Goal: Information Seeking & Learning: Learn about a topic

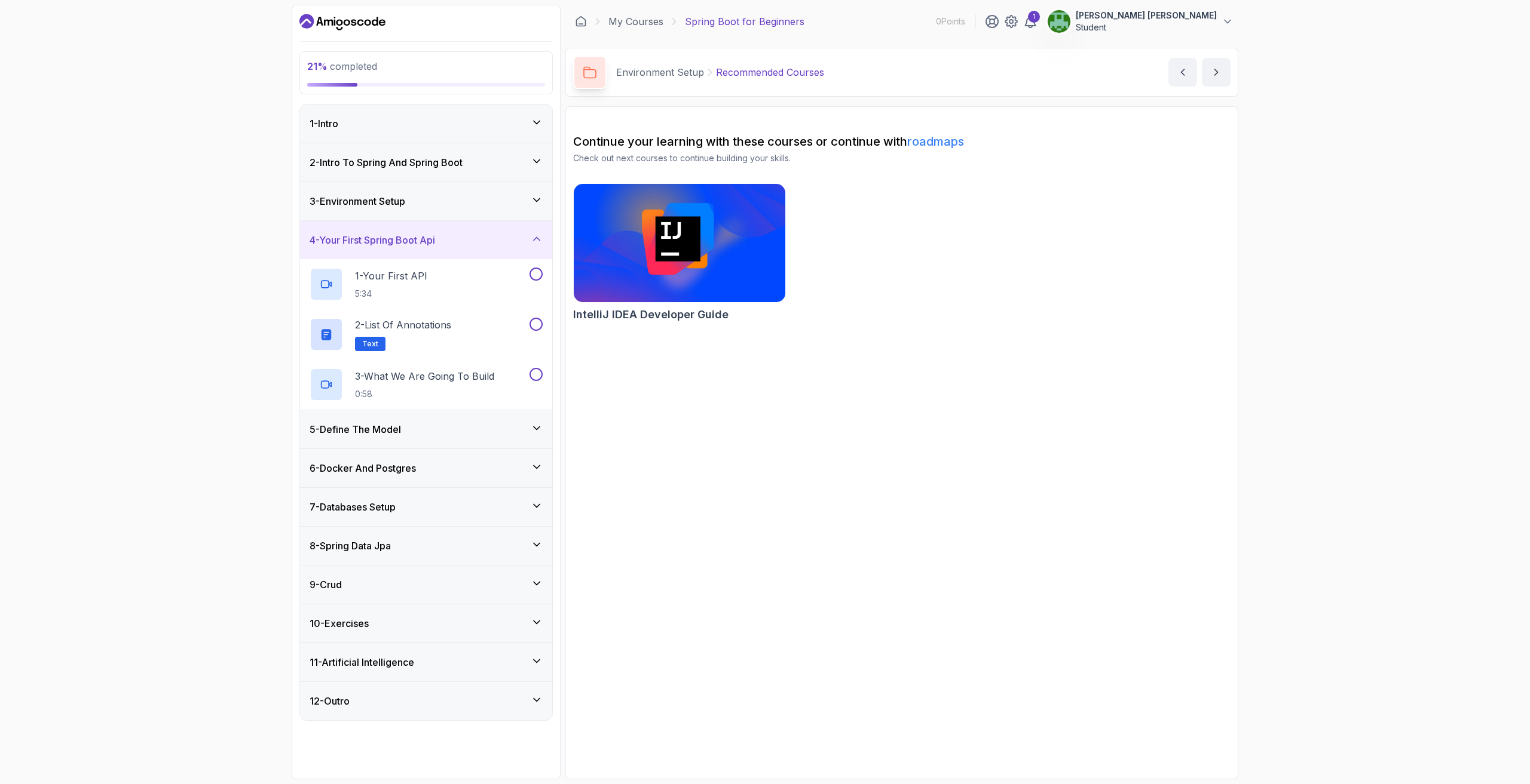
click at [513, 290] on div "1 - Your First API 5:34" at bounding box center [418, 284] width 217 height 33
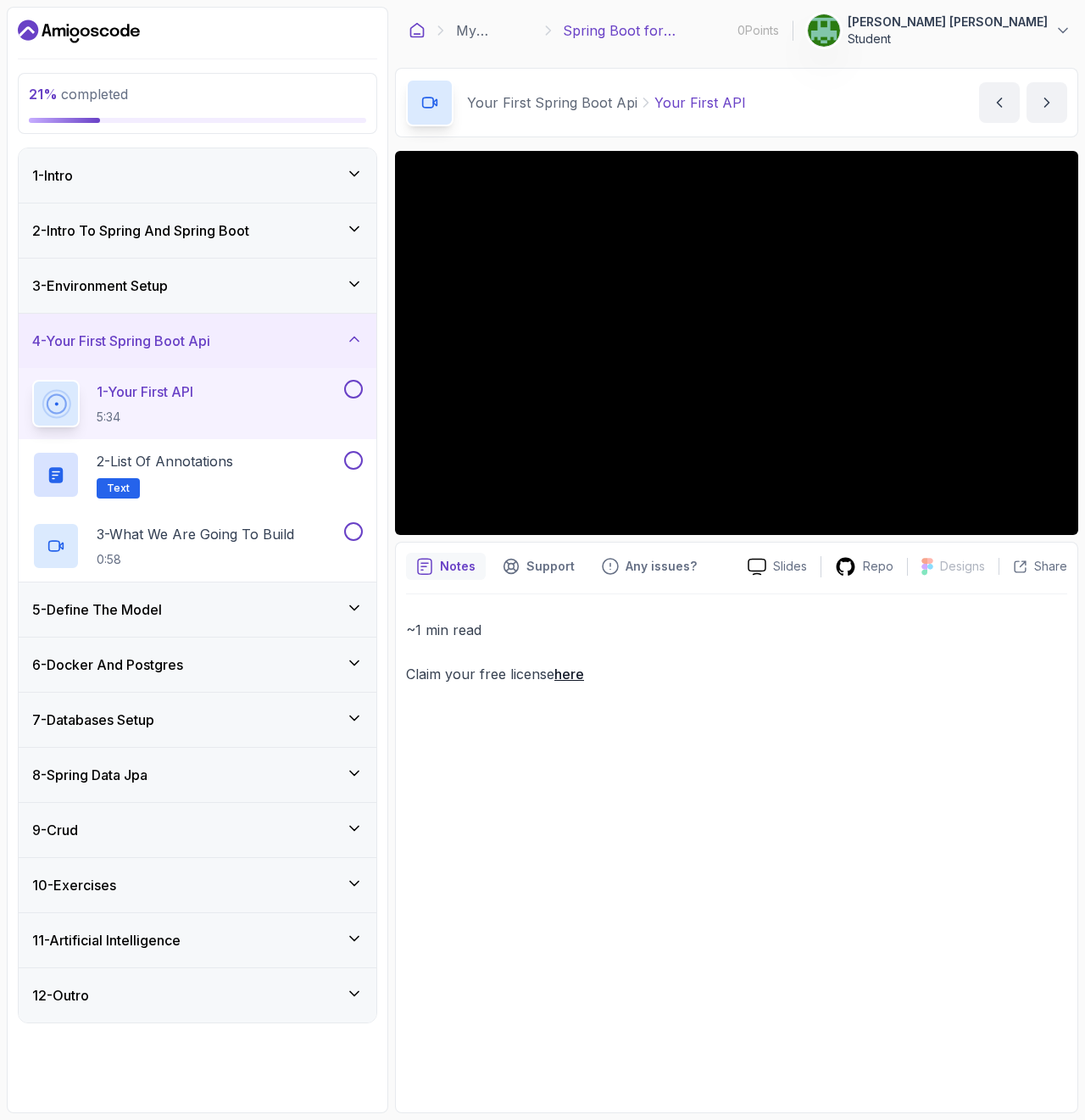
click at [410, 22] on icon at bounding box center [417, 31] width 17 height 17
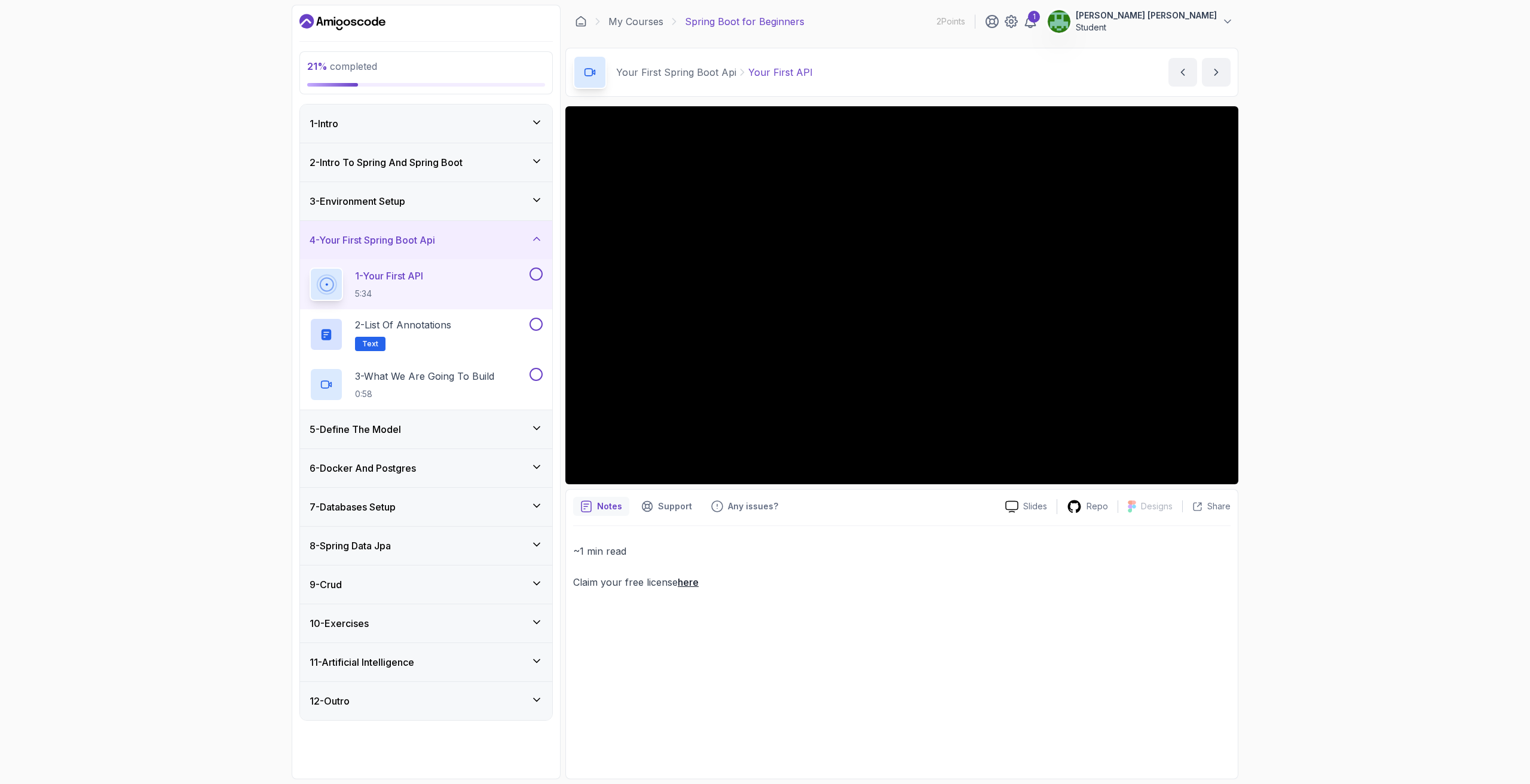
click at [593, 75] on icon at bounding box center [590, 72] width 12 height 12
click at [1323, 444] on div "21 % completed 1 - Intro 2 - Intro To Spring And Spring Boot 3 - Environment Se…" at bounding box center [765, 392] width 1530 height 784
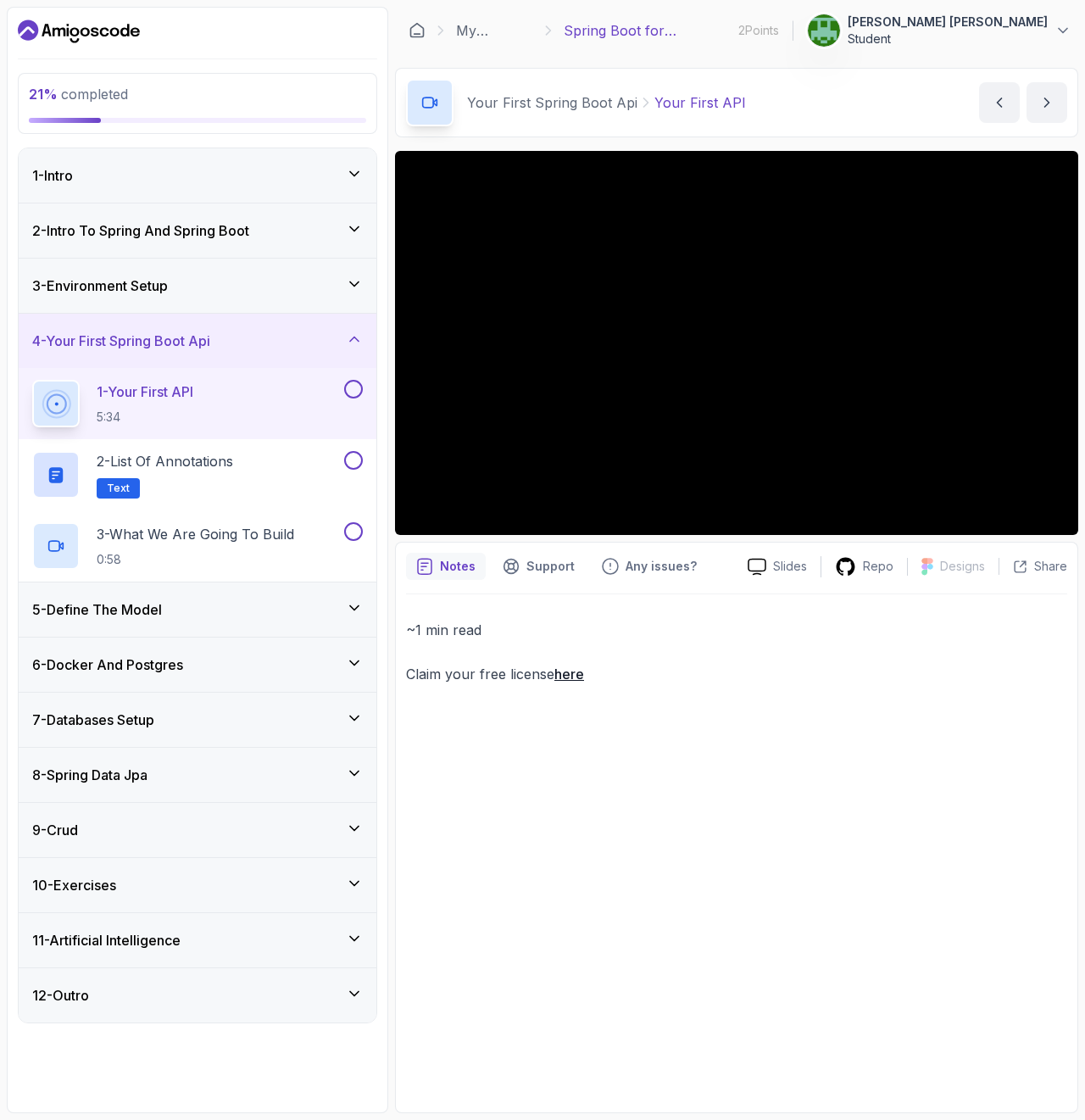
click at [12, 208] on div "21 % completed 1 - Intro 2 - Intro To Spring And Spring Boot 3 - Environment Se…" at bounding box center [198, 560] width 382 height 1107
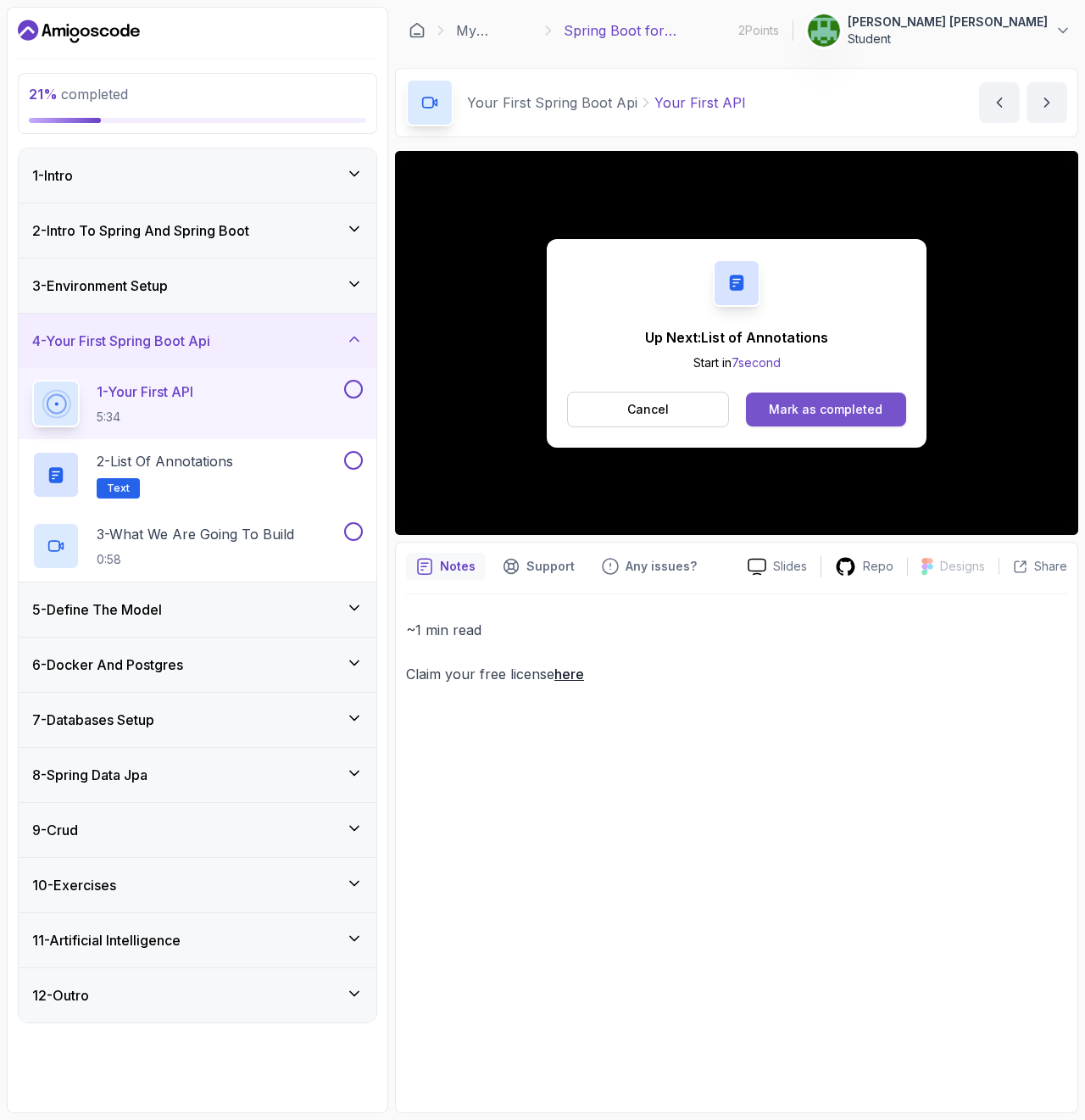
click at [850, 411] on div "Mark as completed" at bounding box center [825, 410] width 113 height 17
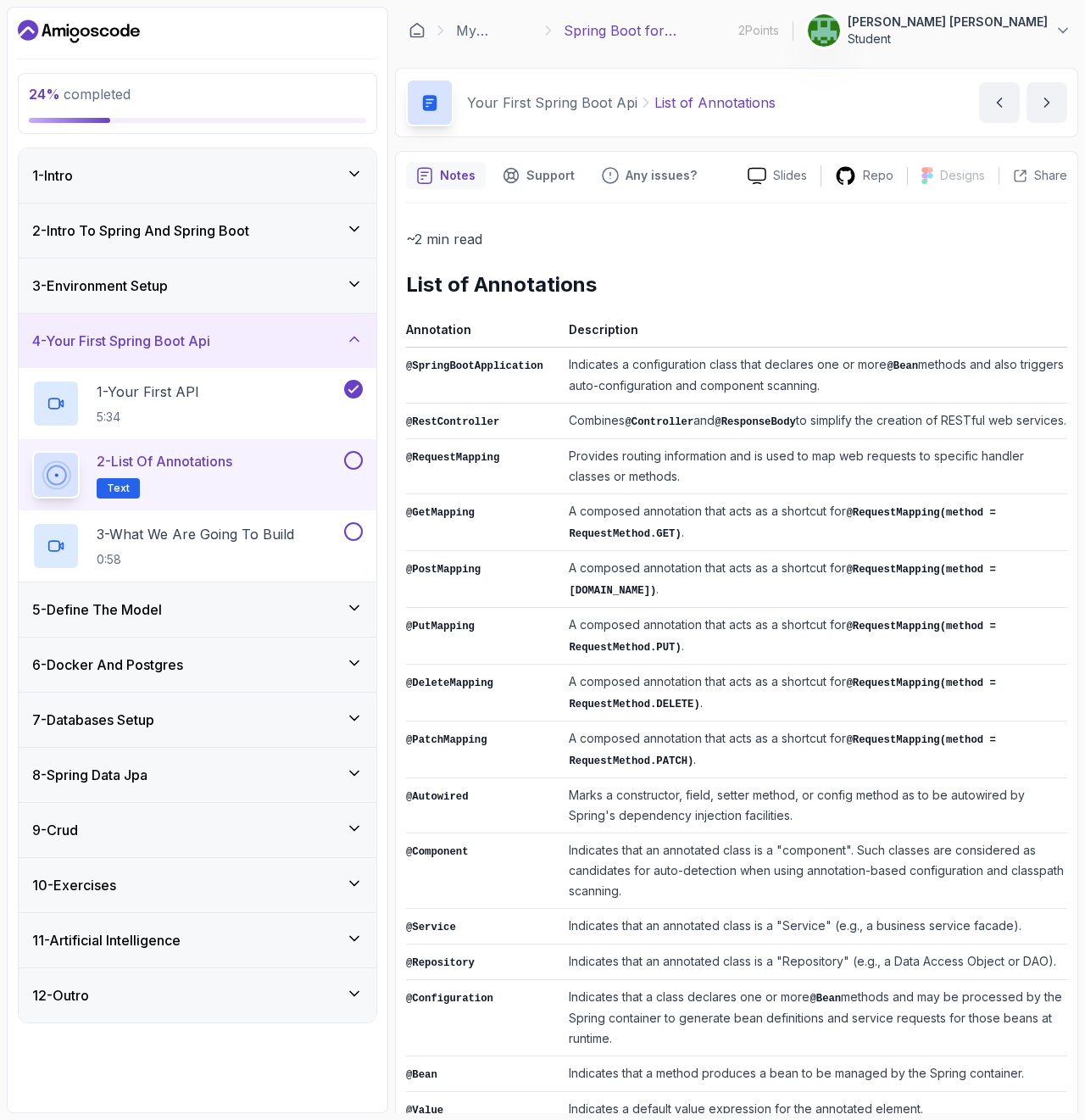
scroll to position [124, 0]
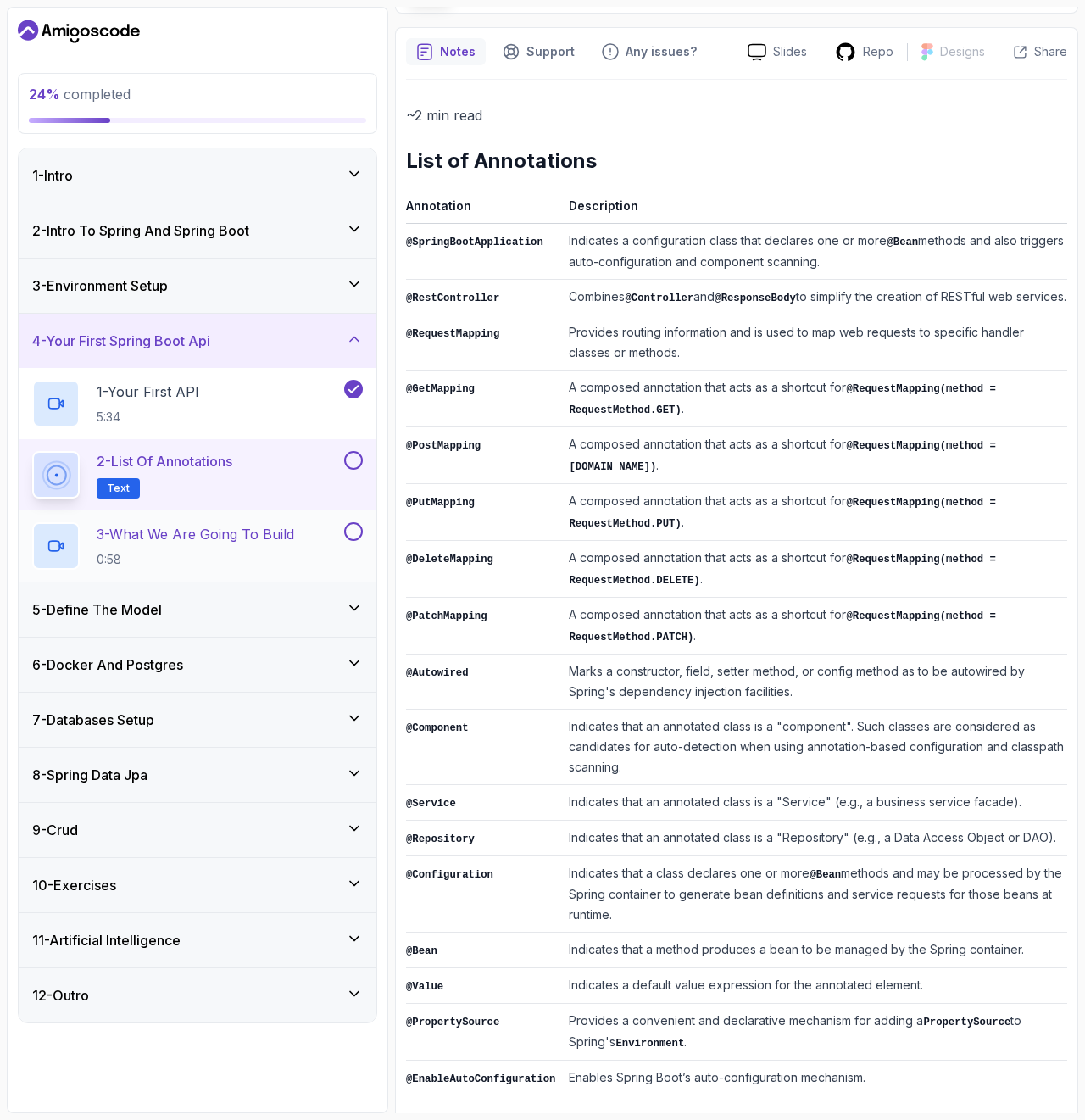
click at [328, 549] on div "3 - What We Are Going To Build 0:58" at bounding box center [186, 545] width 308 height 48
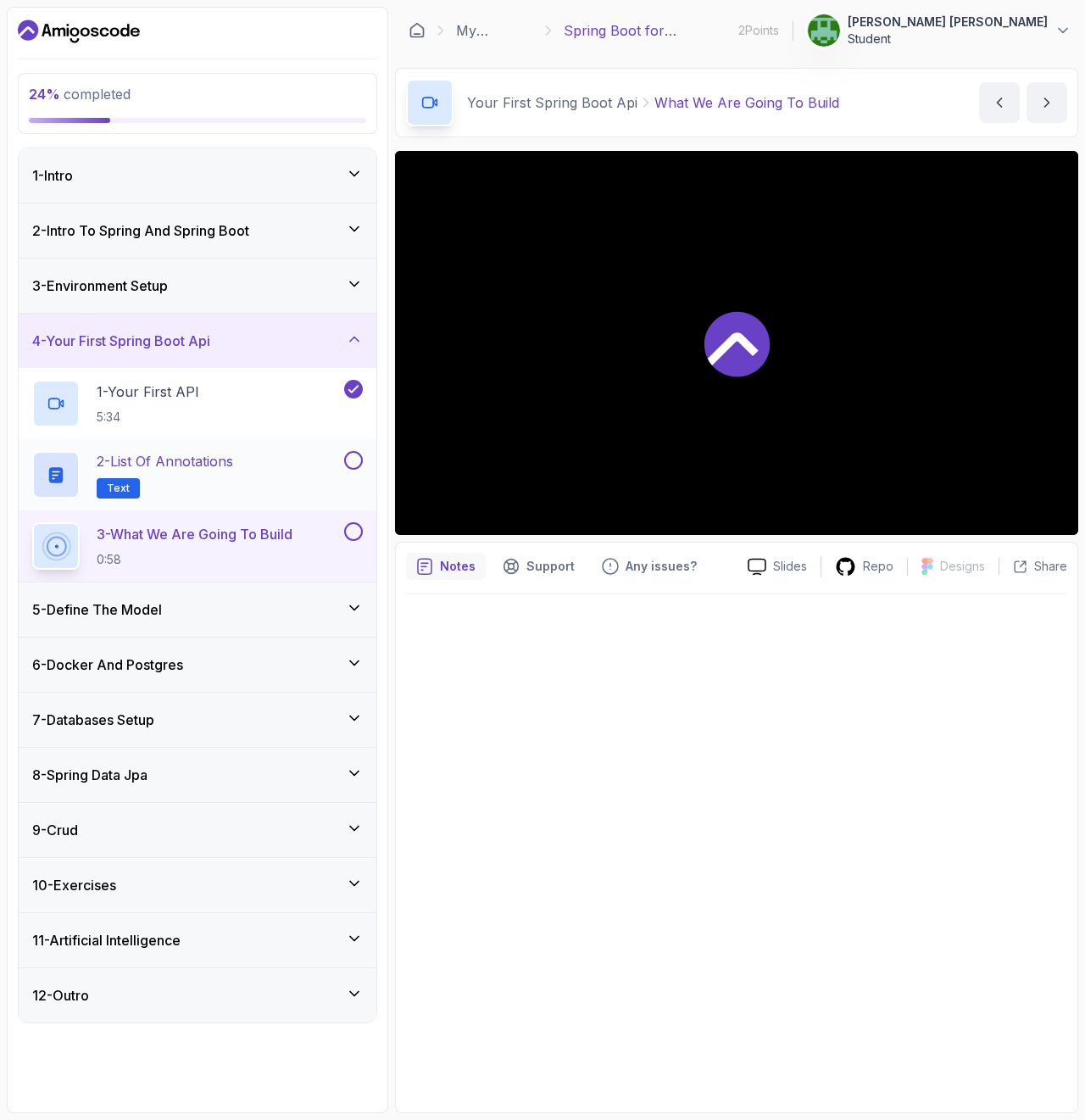
click at [355, 455] on button at bounding box center [353, 461] width 19 height 19
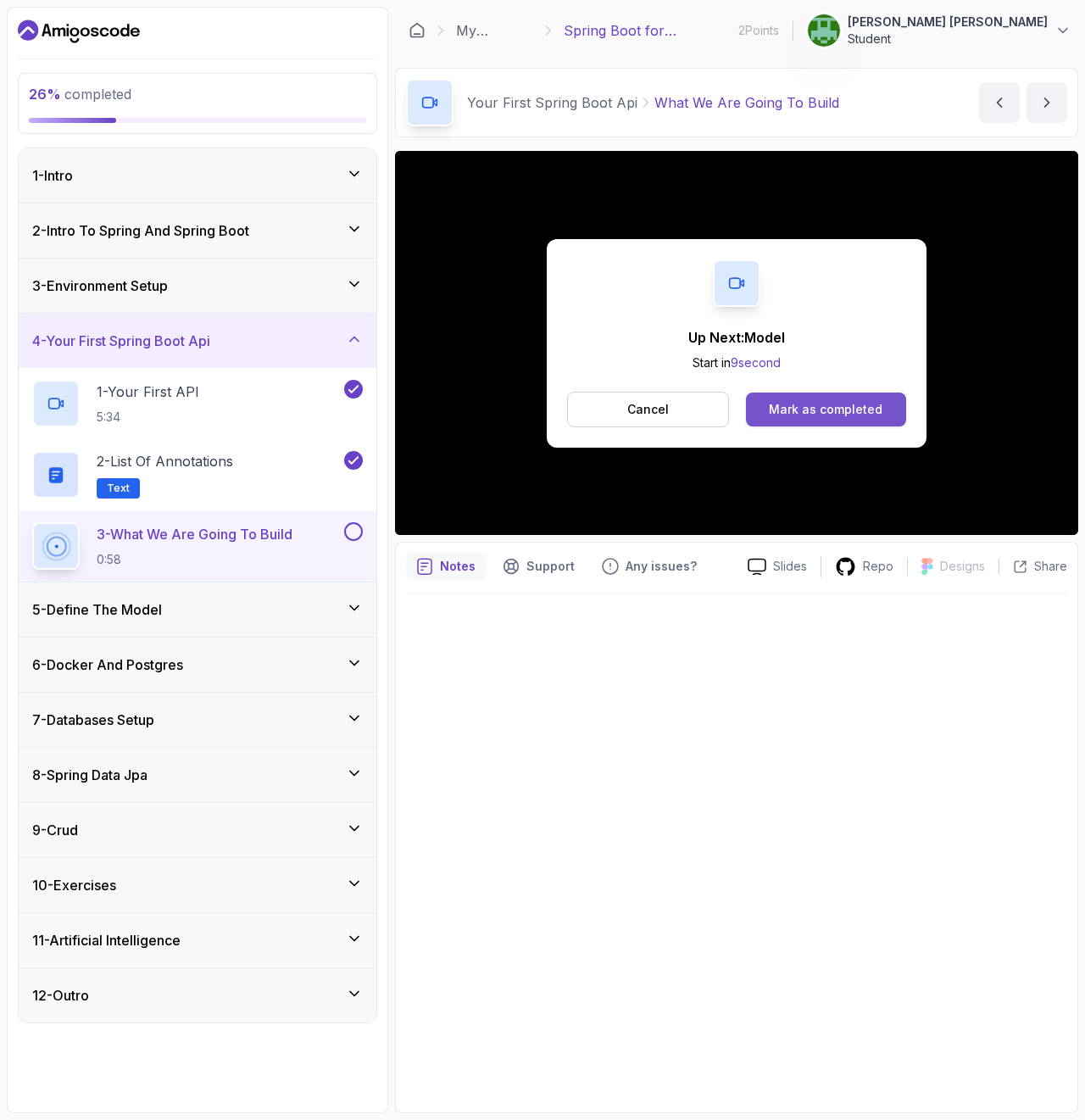
click at [803, 404] on div "Mark as completed" at bounding box center [825, 410] width 113 height 17
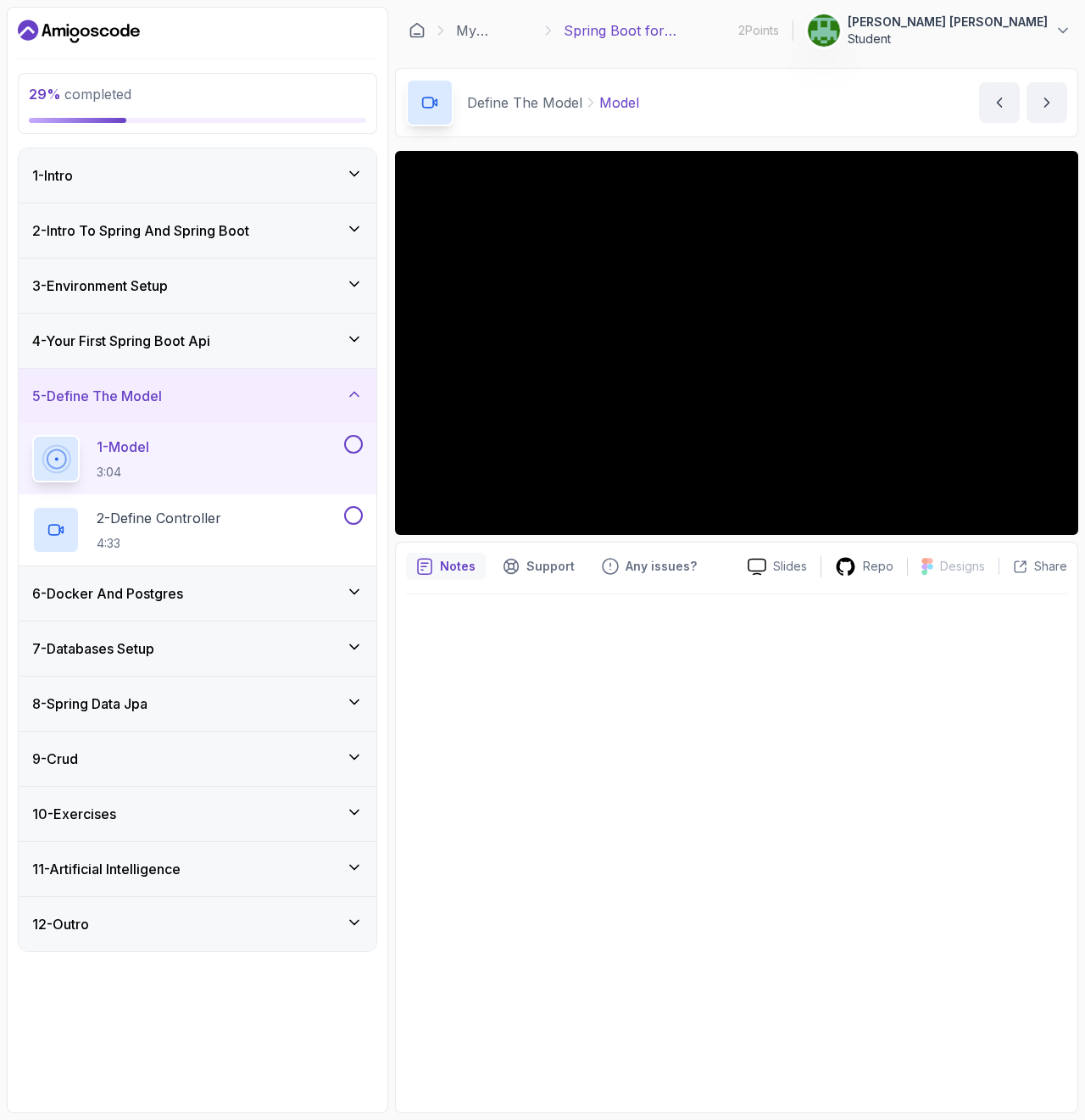
click at [352, 442] on button at bounding box center [353, 444] width 19 height 19
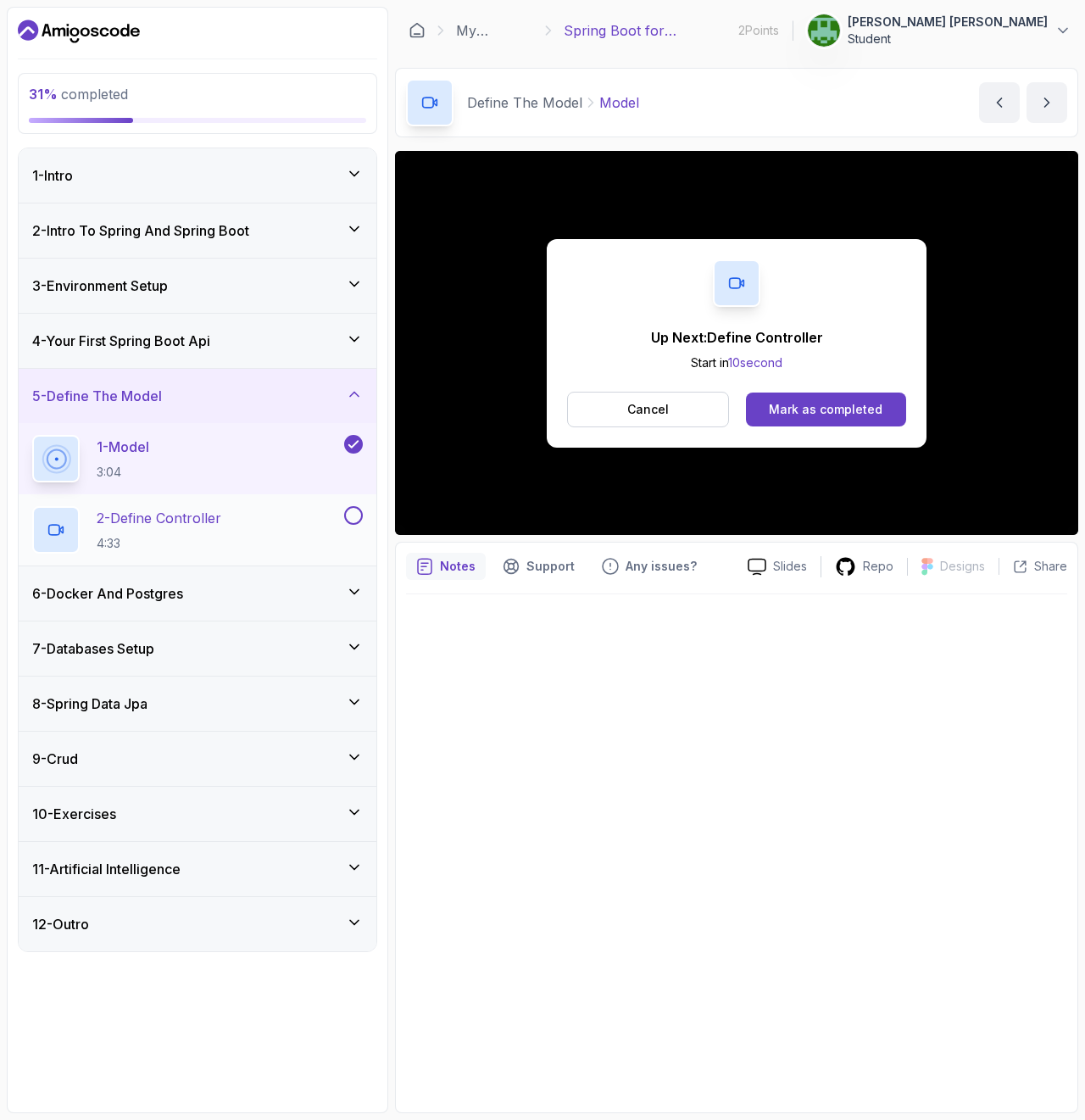
click at [240, 519] on div "2 - Define Controller 4:33" at bounding box center [186, 530] width 308 height 48
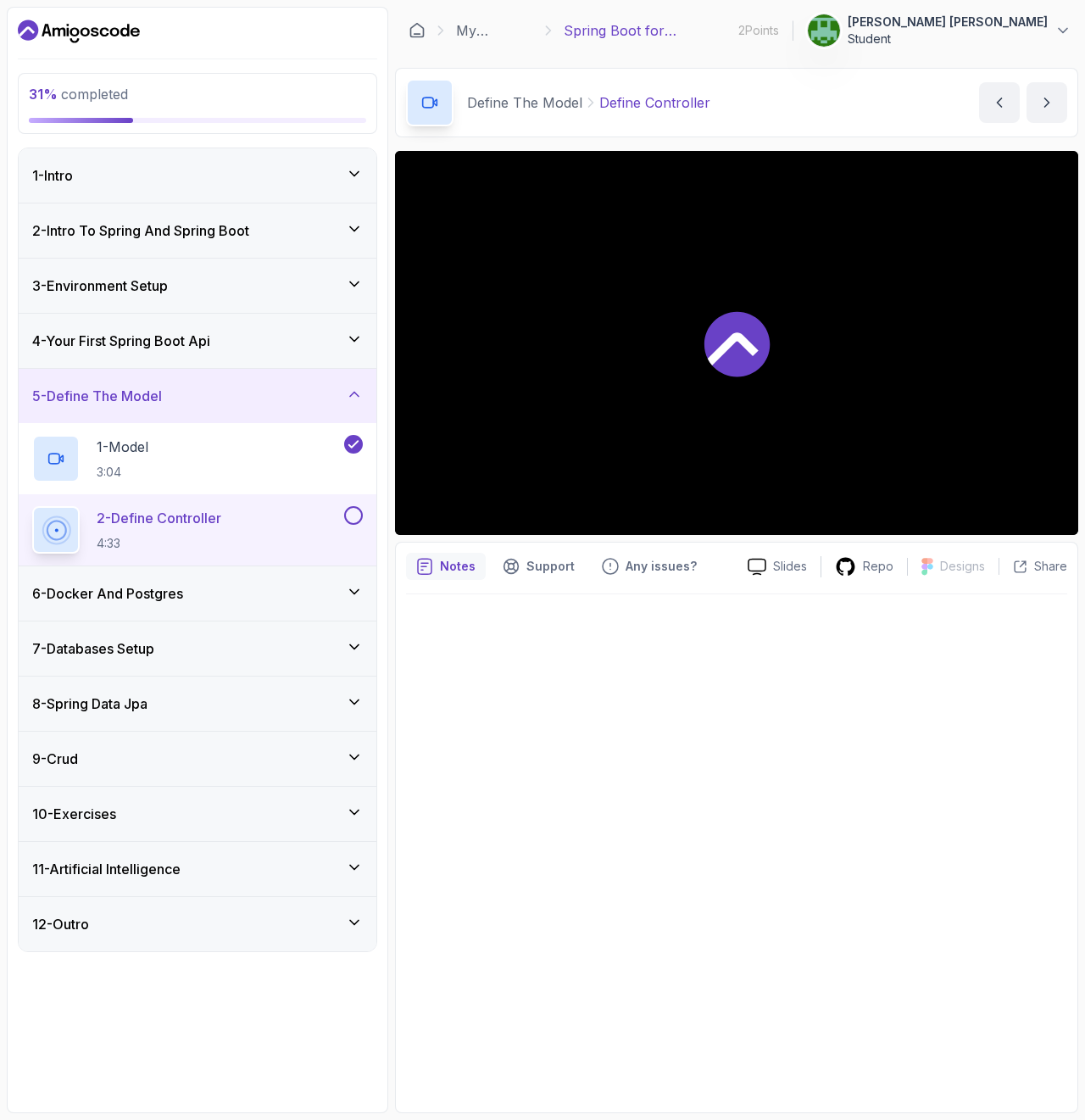
click at [347, 585] on icon at bounding box center [354, 592] width 17 height 17
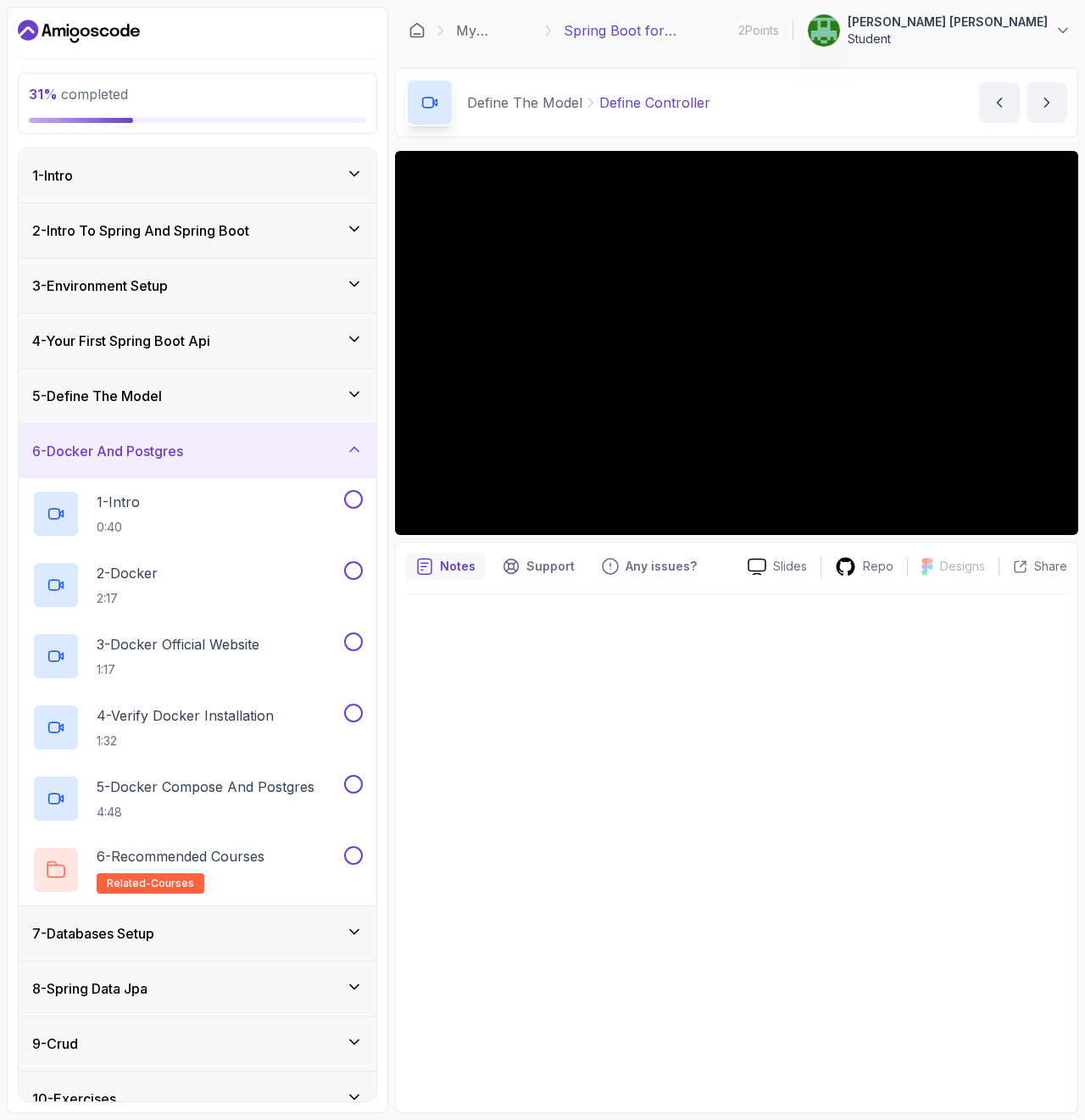
click at [364, 441] on div "6 - Docker And Postgres" at bounding box center [198, 451] width 358 height 54
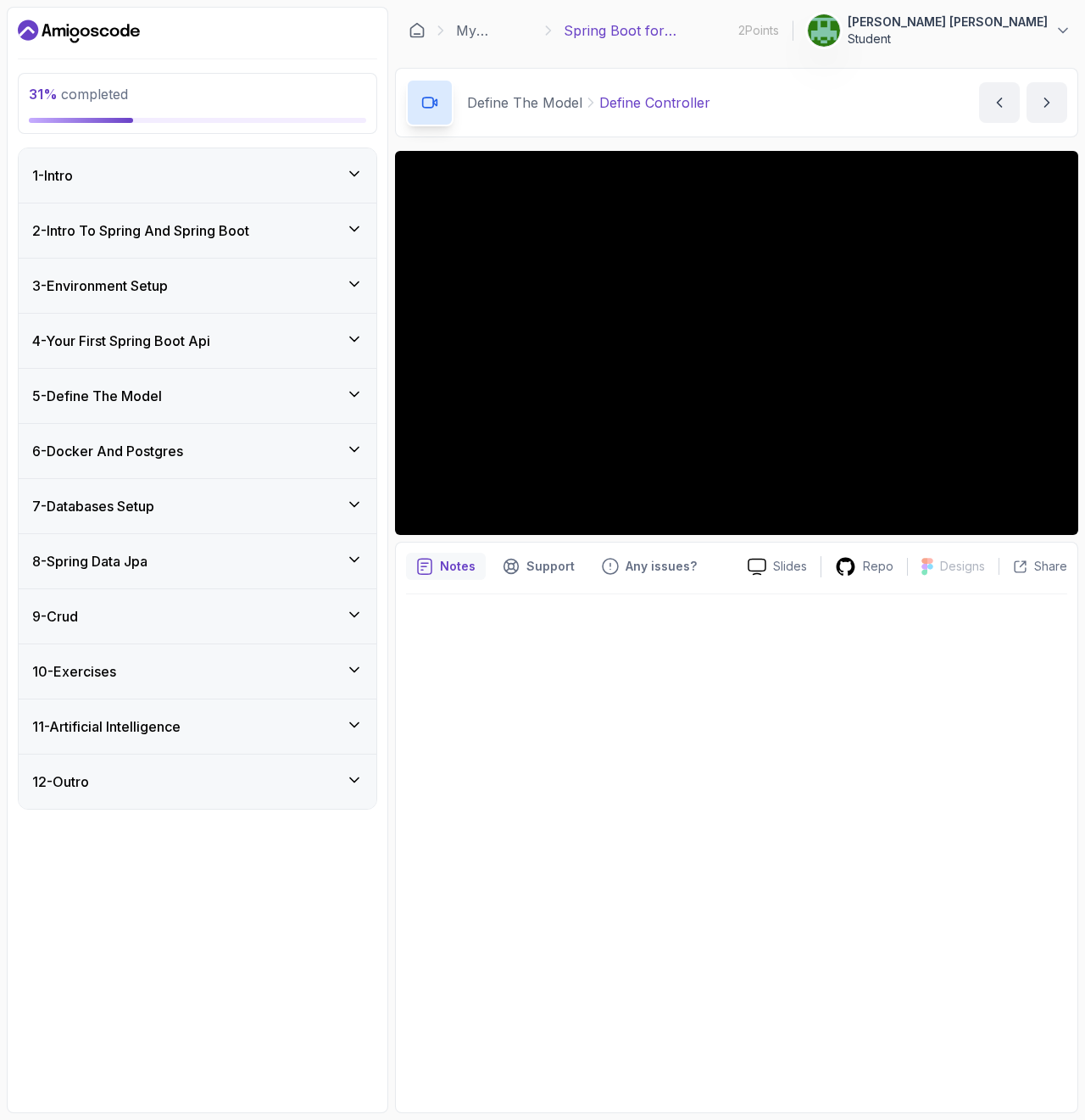
click at [319, 410] on div "5 - Define The Model" at bounding box center [198, 396] width 358 height 54
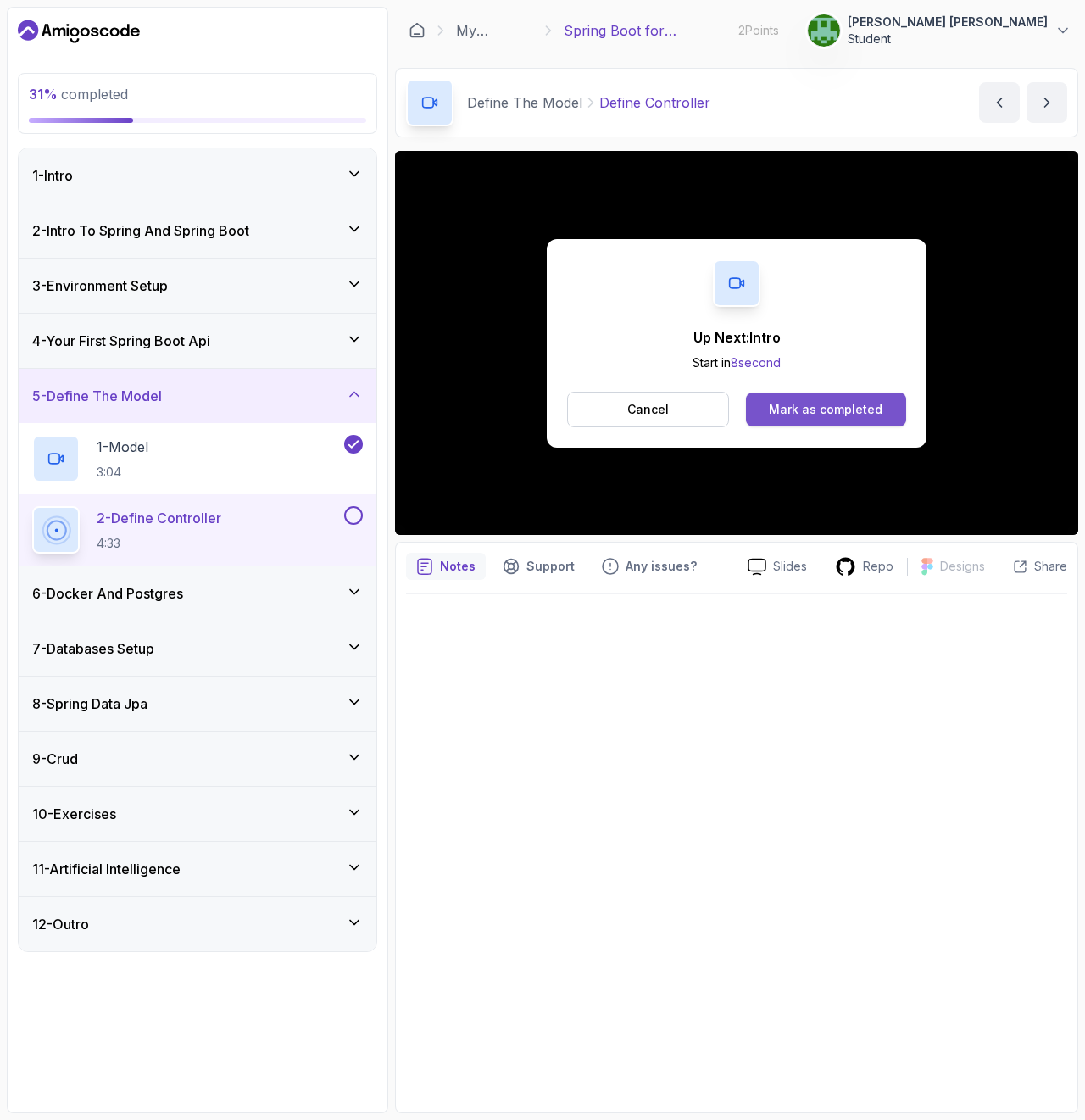
click at [798, 398] on button "Mark as completed" at bounding box center [826, 409] width 160 height 34
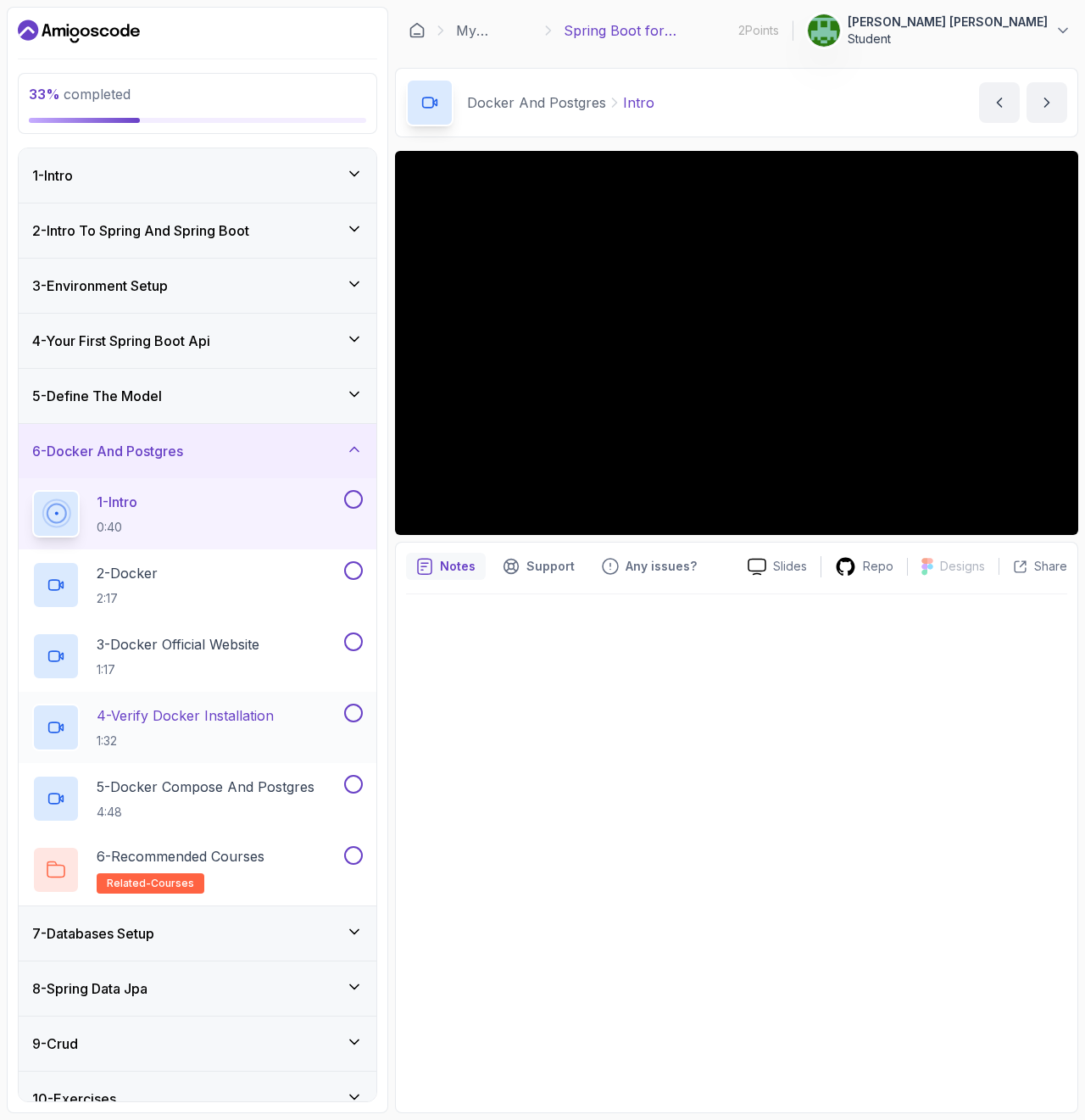
scroll to position [135, 0]
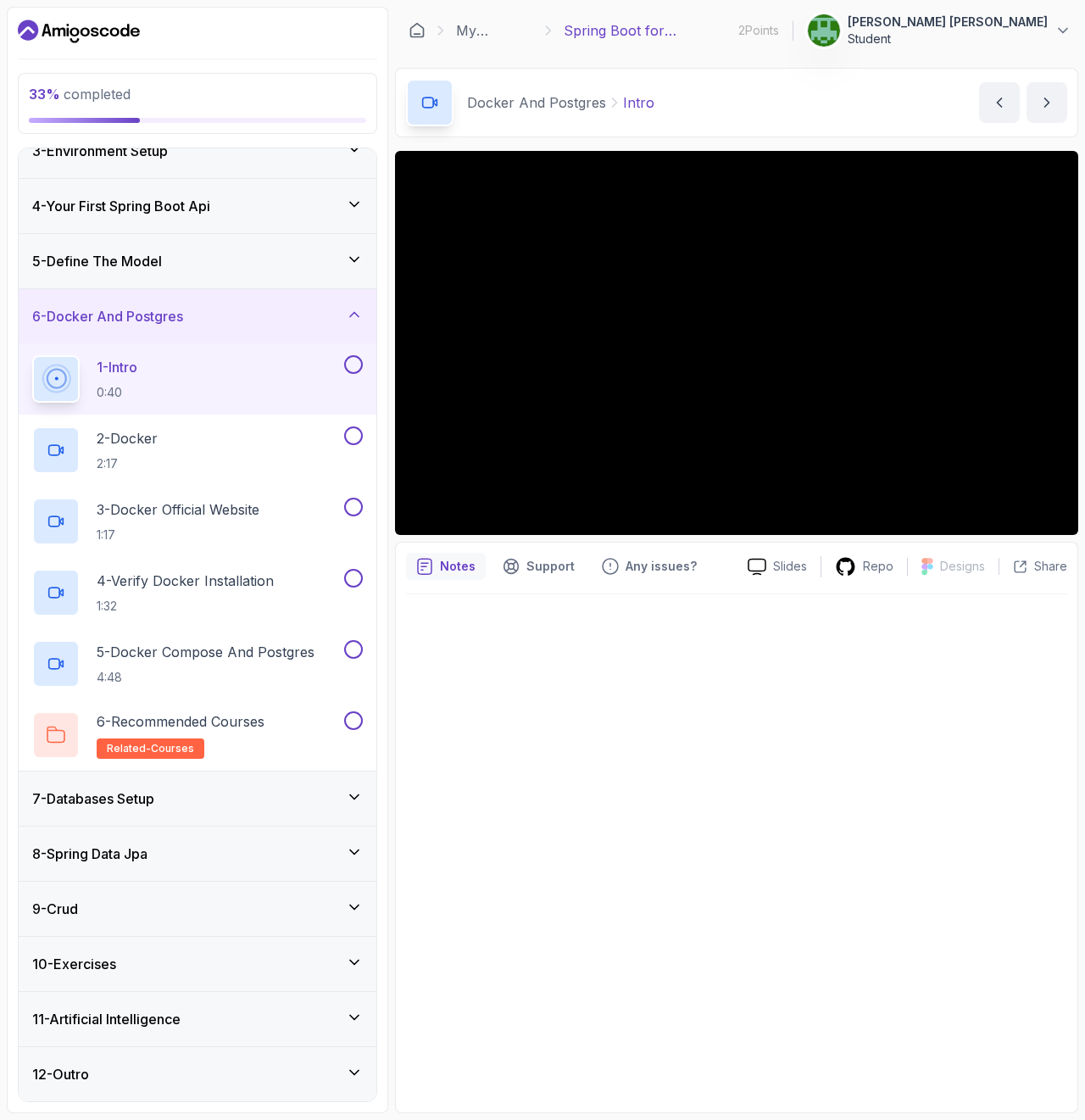
click at [338, 798] on div "7 - Databases Setup" at bounding box center [197, 799] width 331 height 21
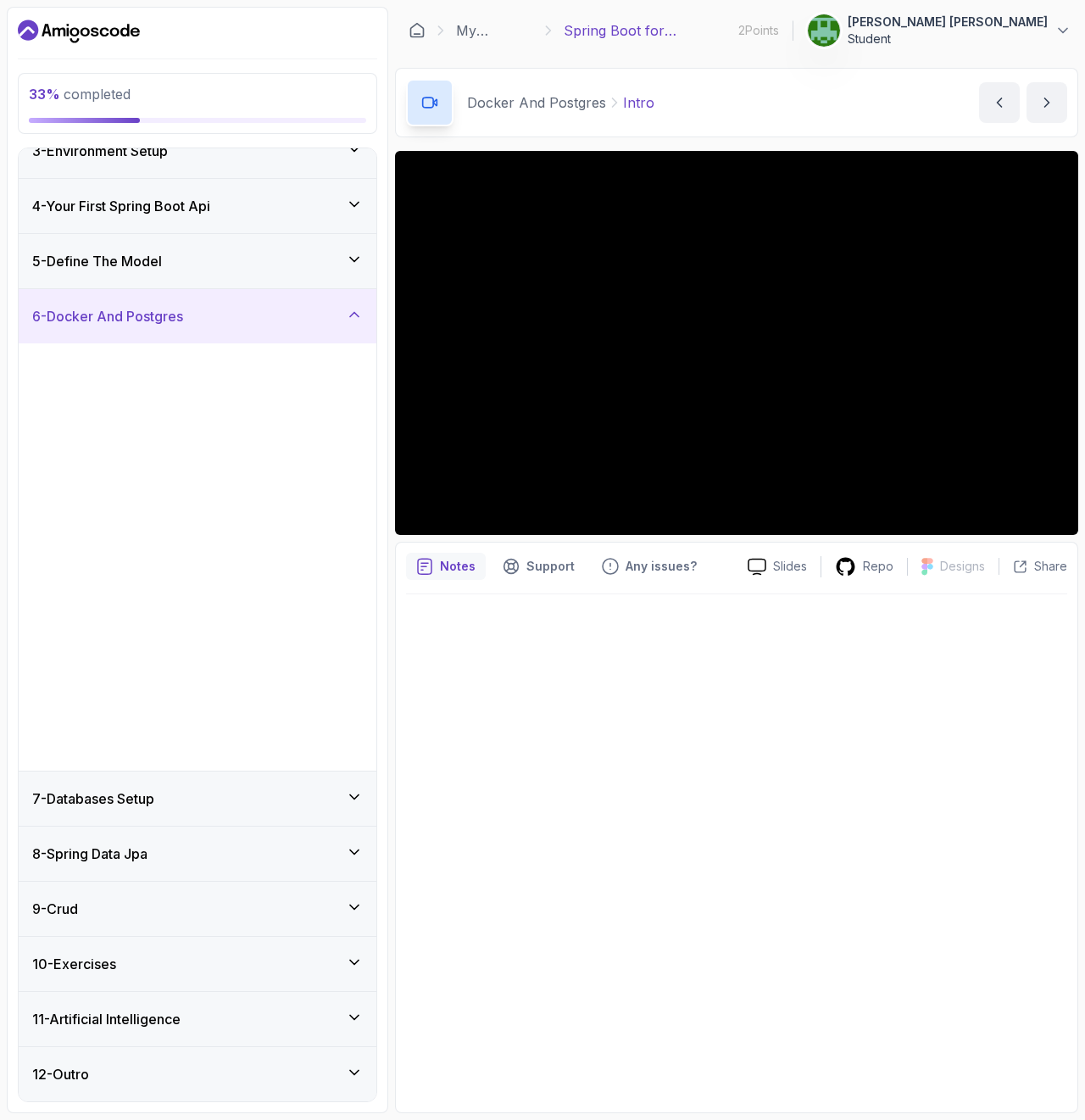
scroll to position [0, 0]
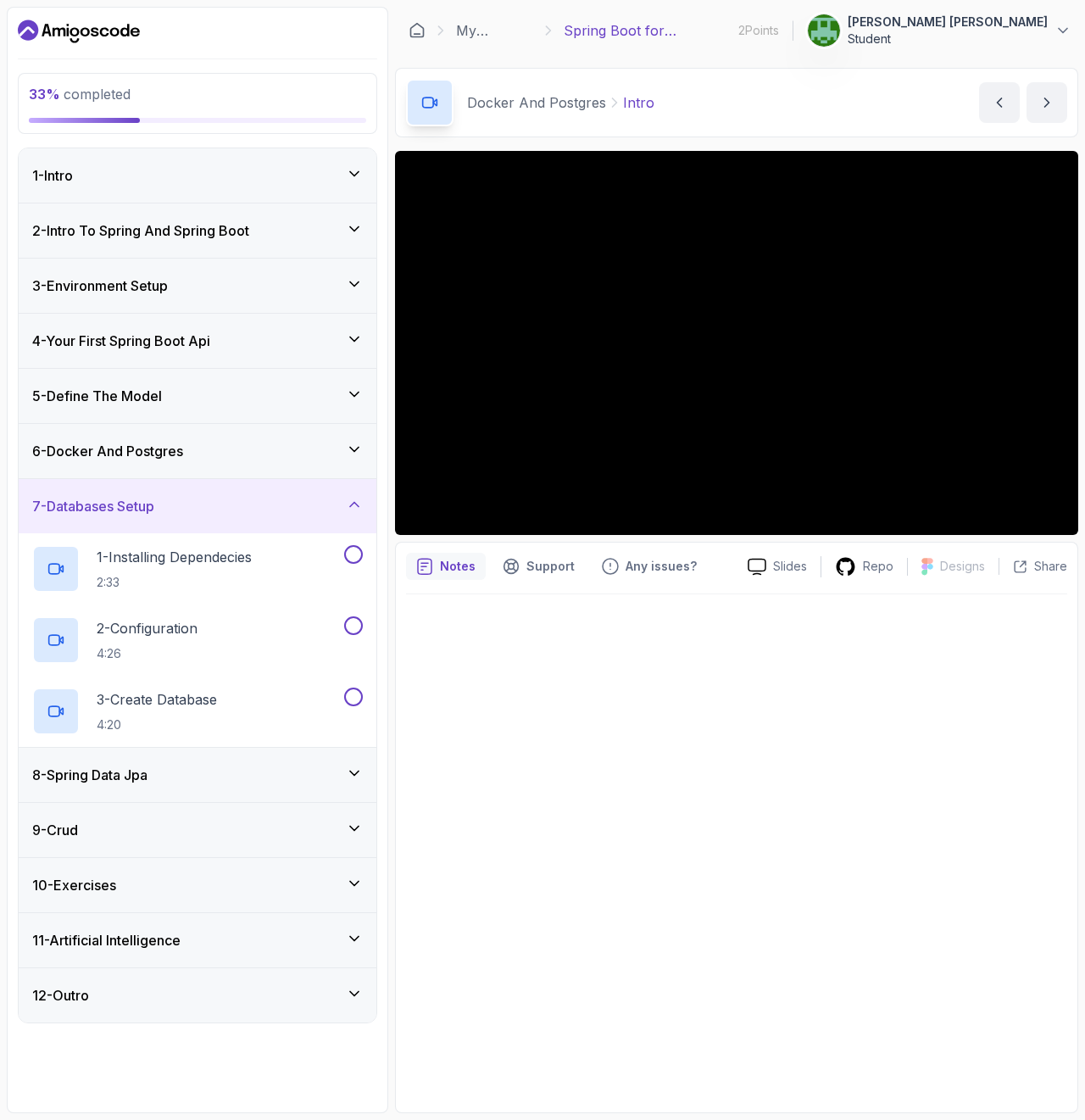
click at [352, 787] on div "8 - Spring Data Jpa" at bounding box center [198, 775] width 358 height 54
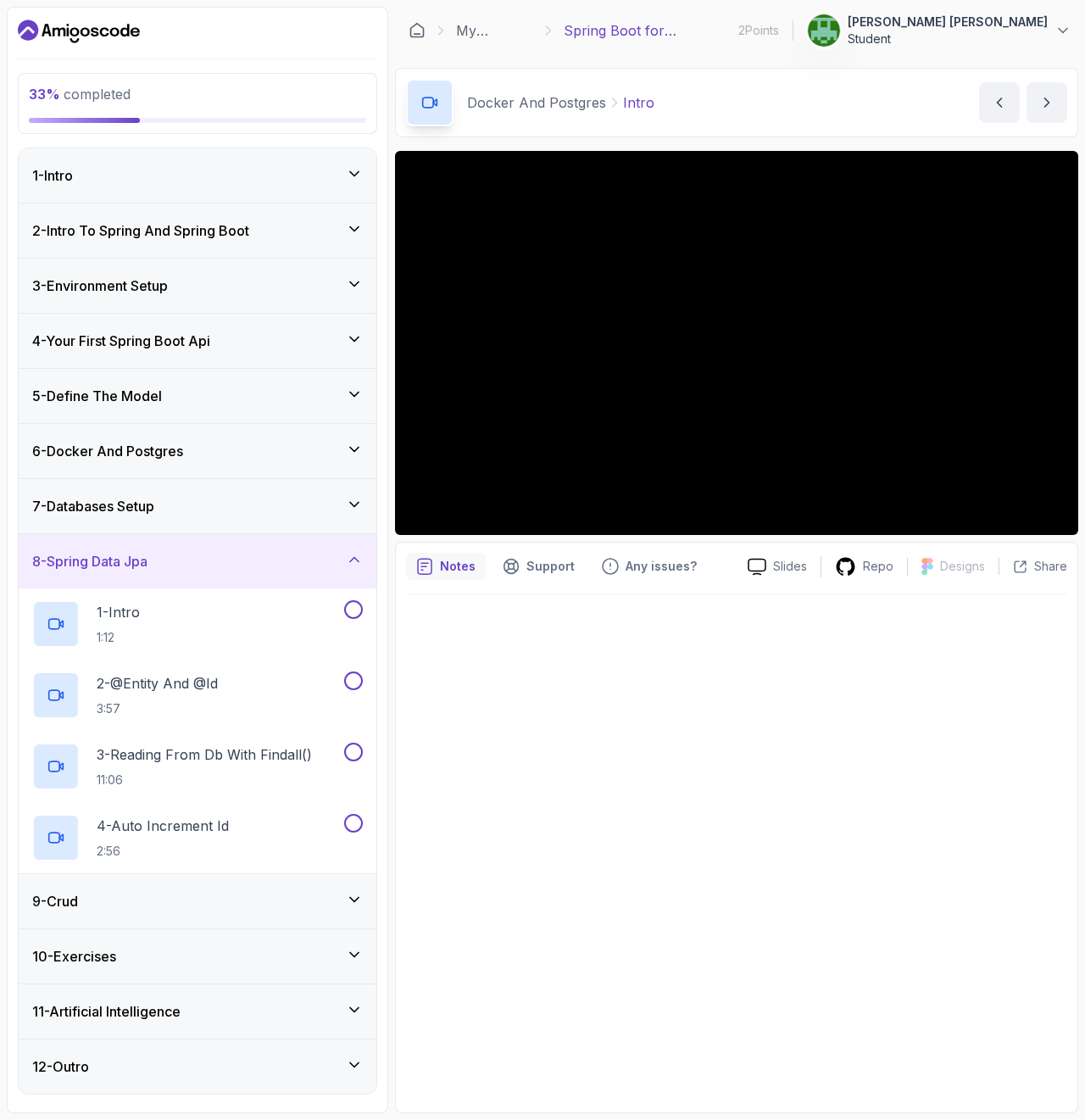
click at [348, 900] on icon at bounding box center [354, 900] width 17 height 17
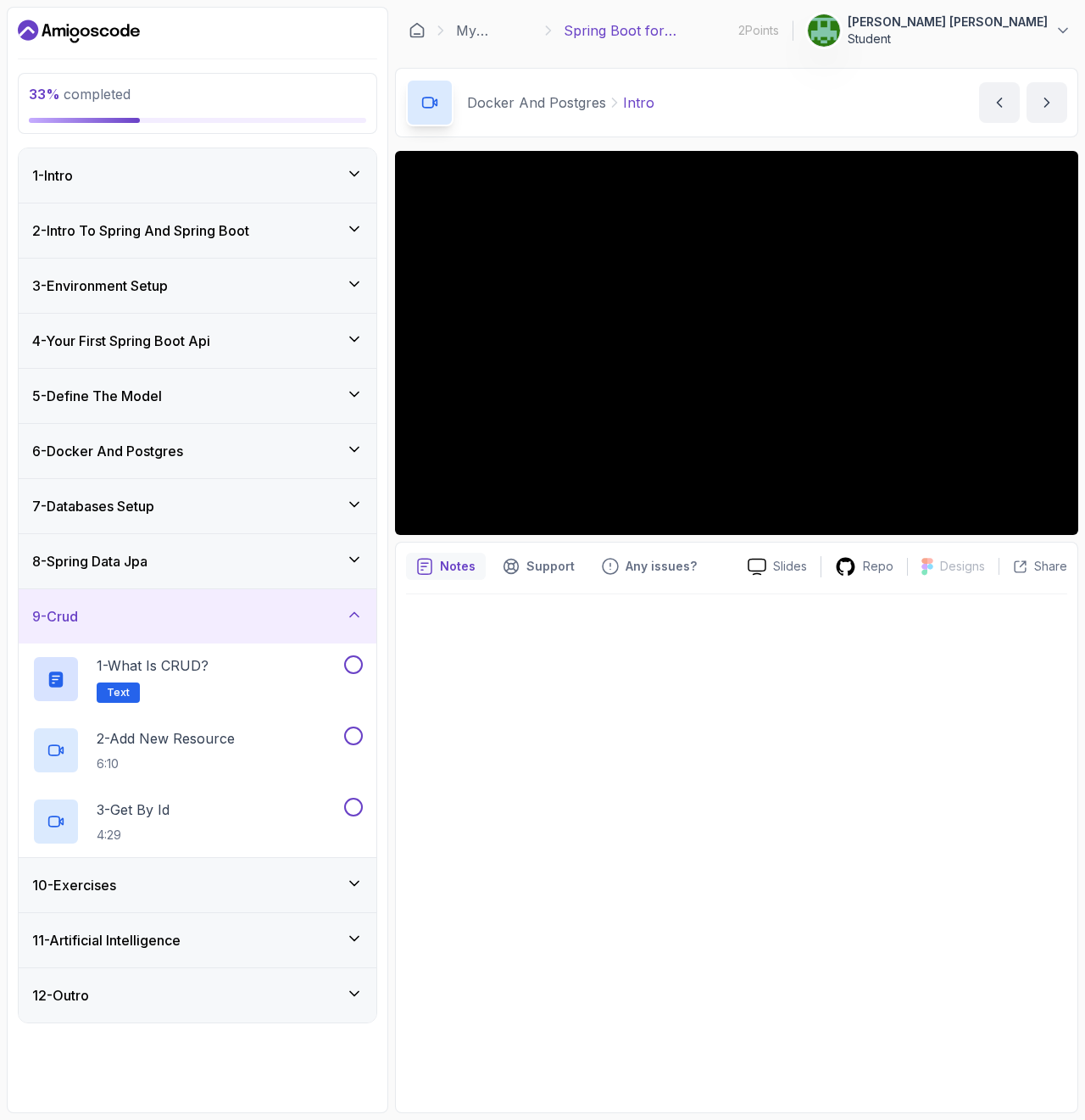
click at [348, 900] on div "10 - Exercises" at bounding box center [198, 885] width 358 height 54
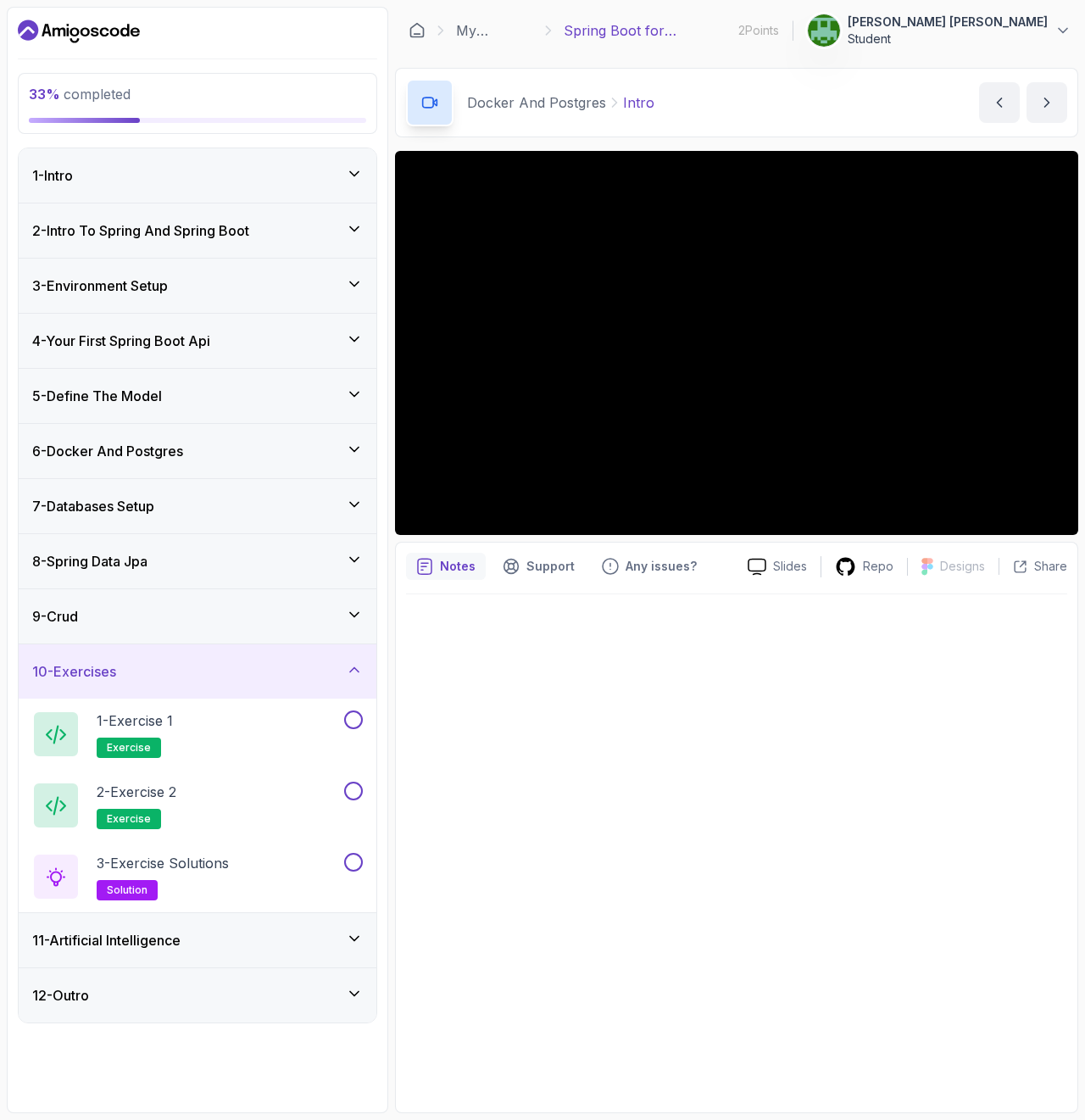
click at [347, 940] on icon at bounding box center [354, 939] width 17 height 17
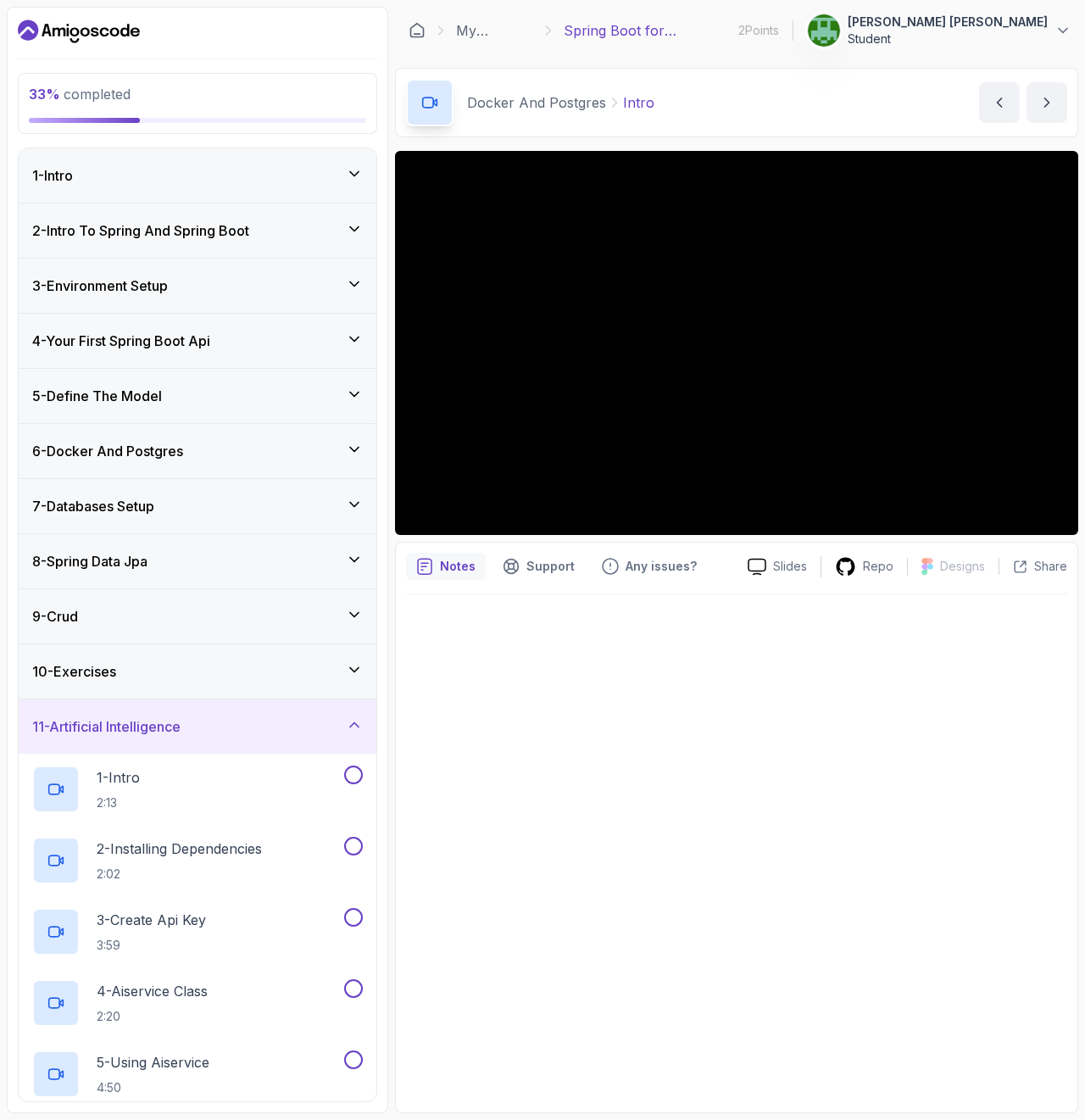
scroll to position [206, 0]
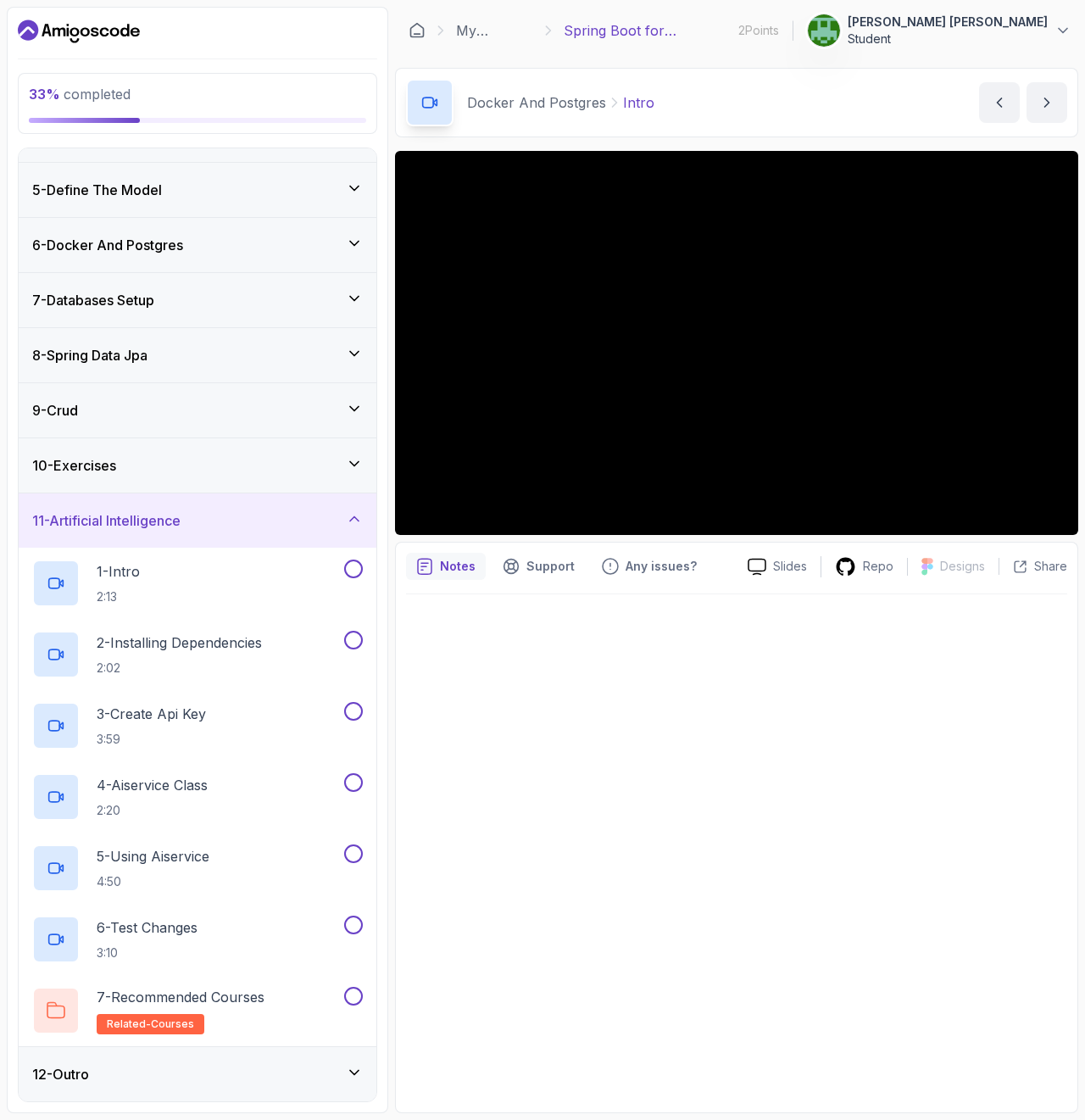
click at [356, 1082] on div "12 - Outro" at bounding box center [197, 1075] width 331 height 21
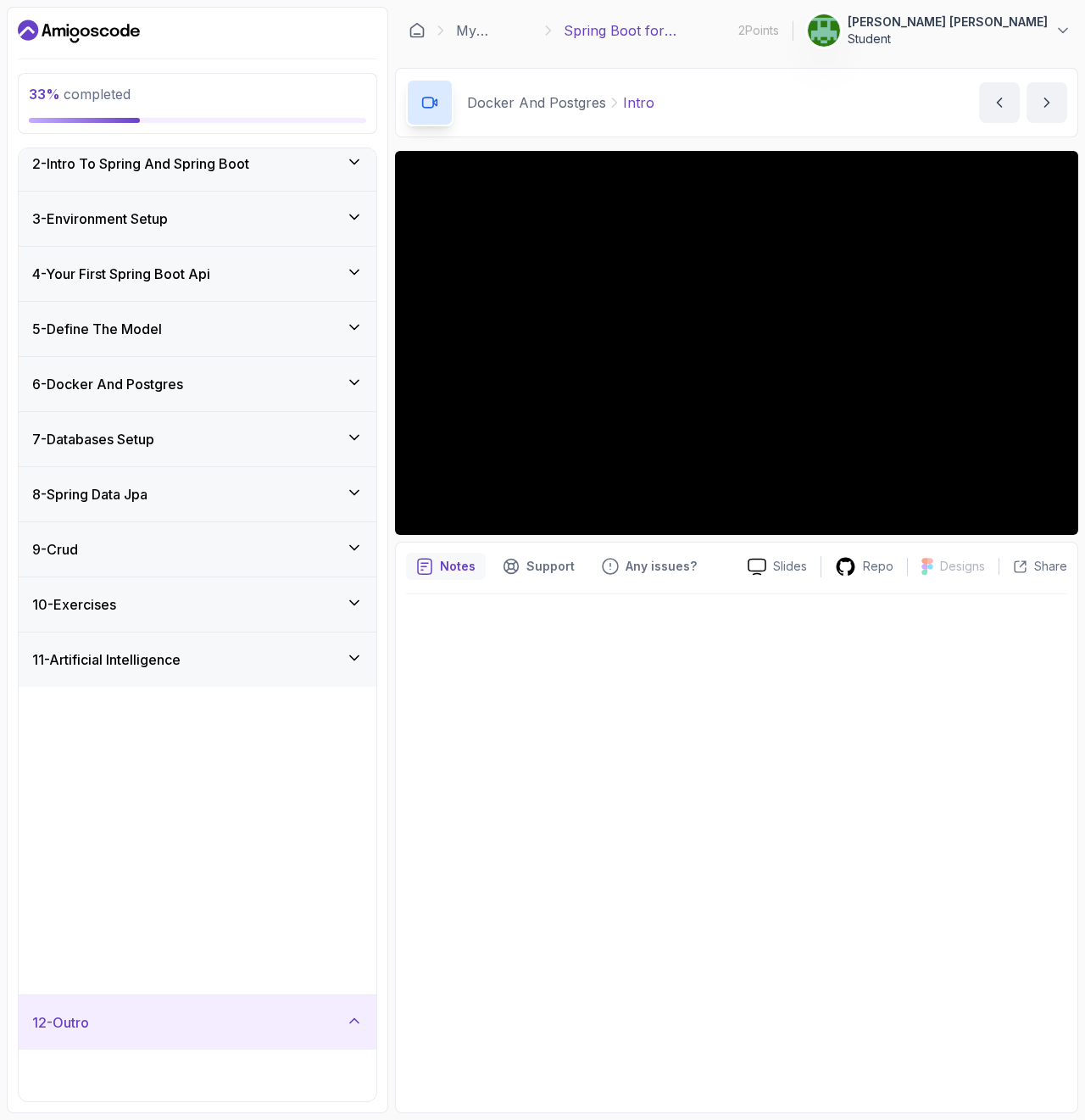
scroll to position [0, 0]
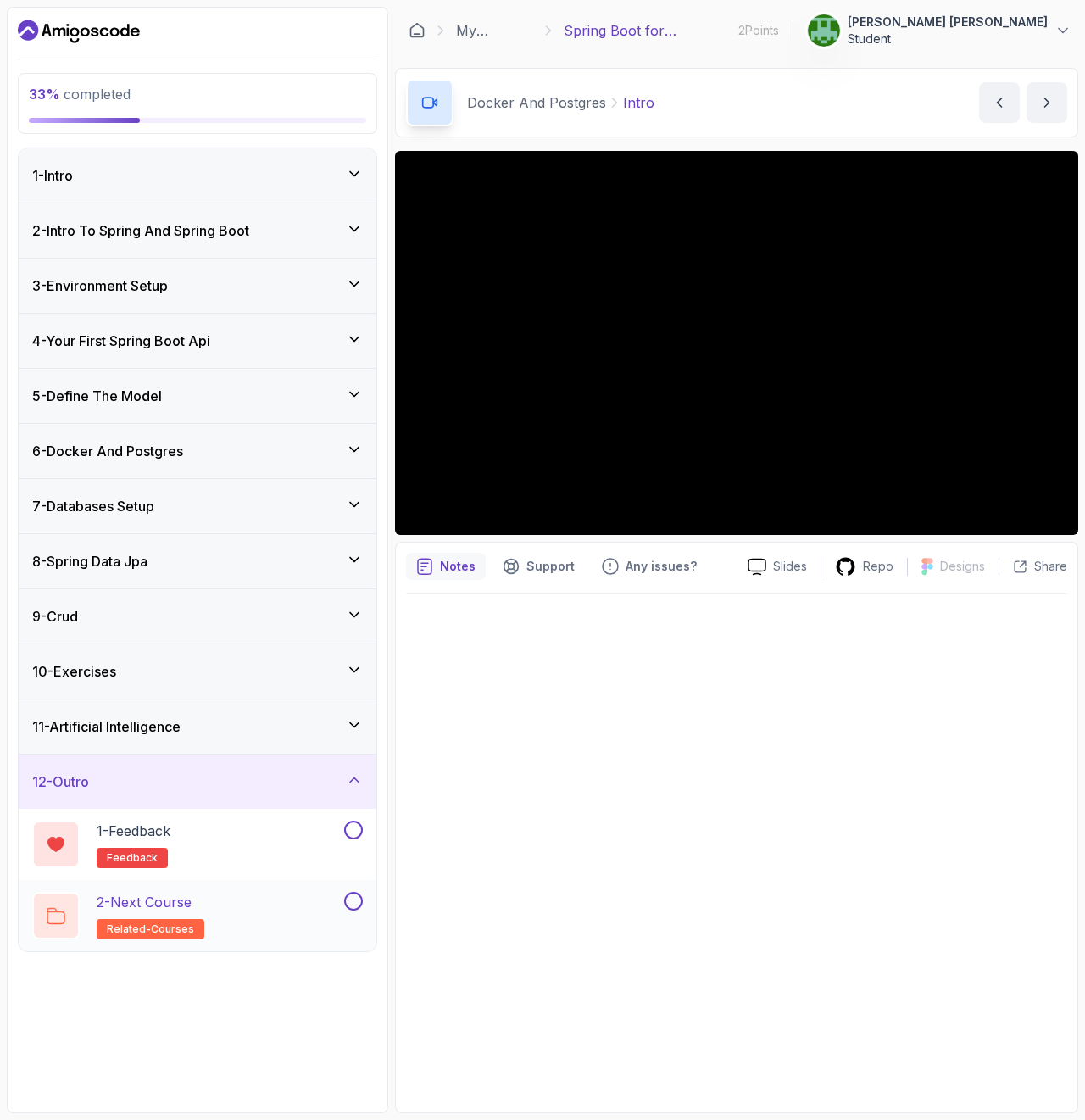
click at [117, 920] on p "related-courses" at bounding box center [150, 930] width 108 height 21
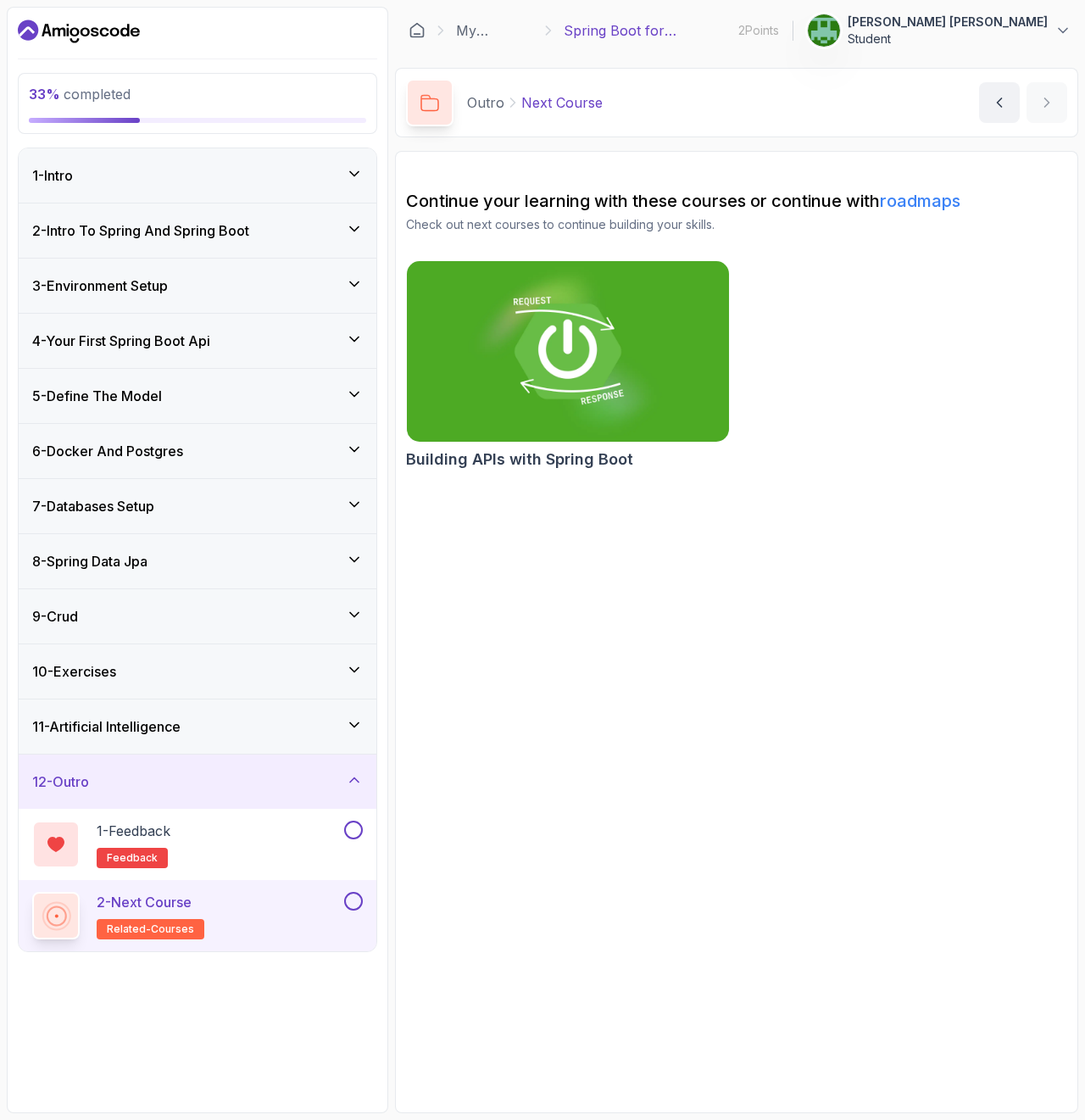
click at [346, 442] on icon at bounding box center [354, 449] width 17 height 17
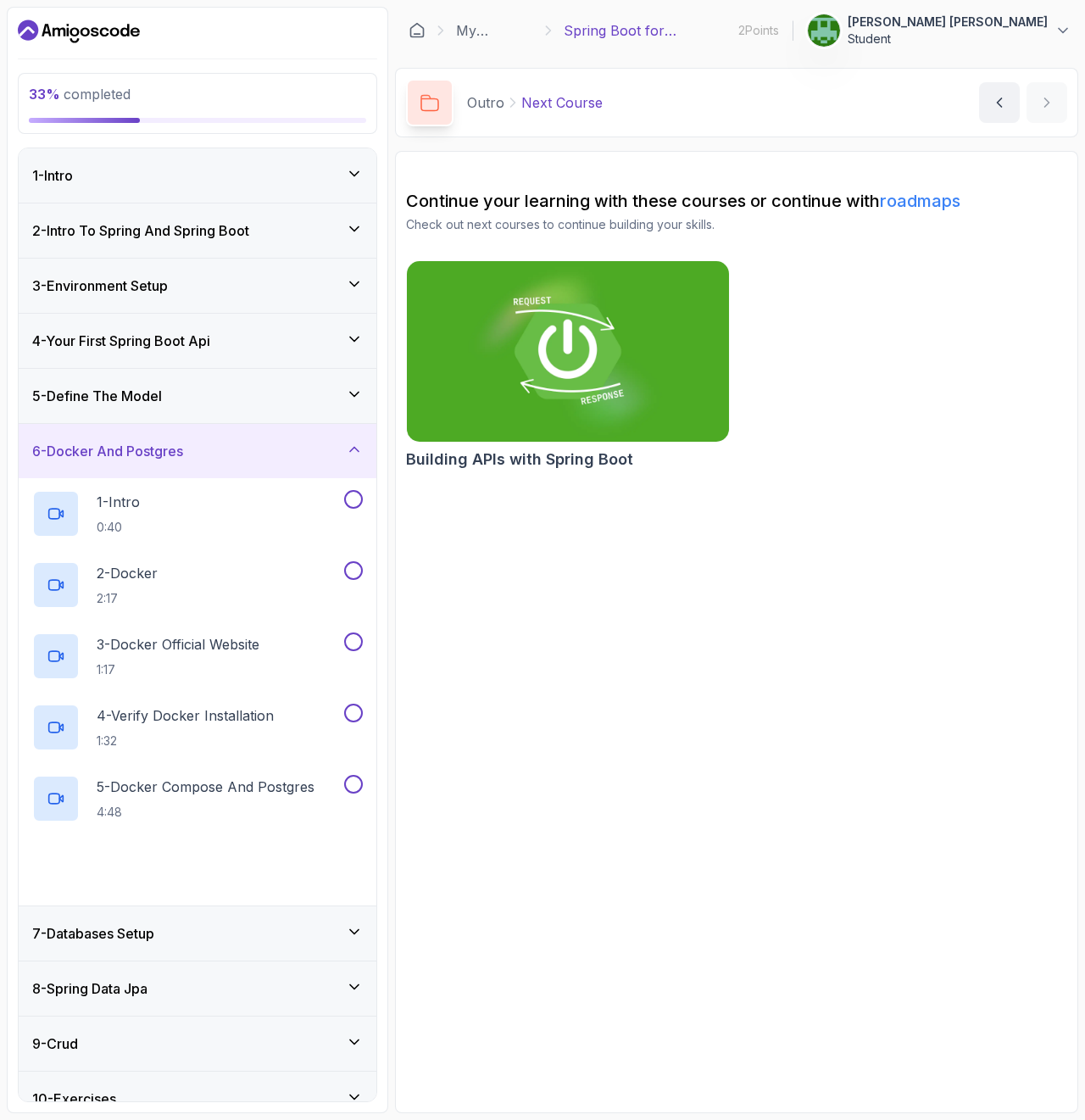
click at [339, 386] on div "5 - Define The Model" at bounding box center [197, 396] width 331 height 21
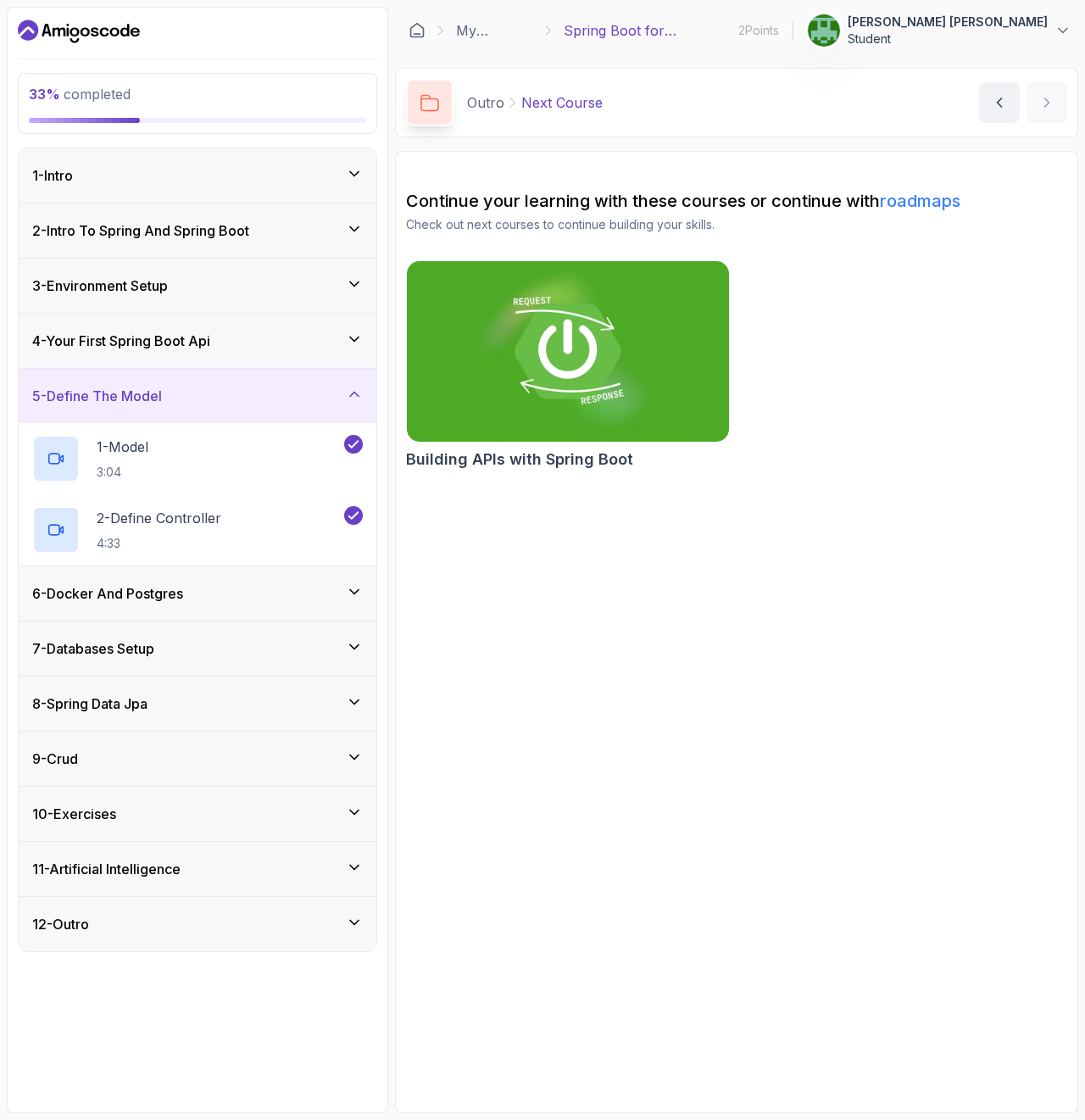
click at [342, 335] on div "4 - Your First Spring Boot Api" at bounding box center [197, 341] width 331 height 21
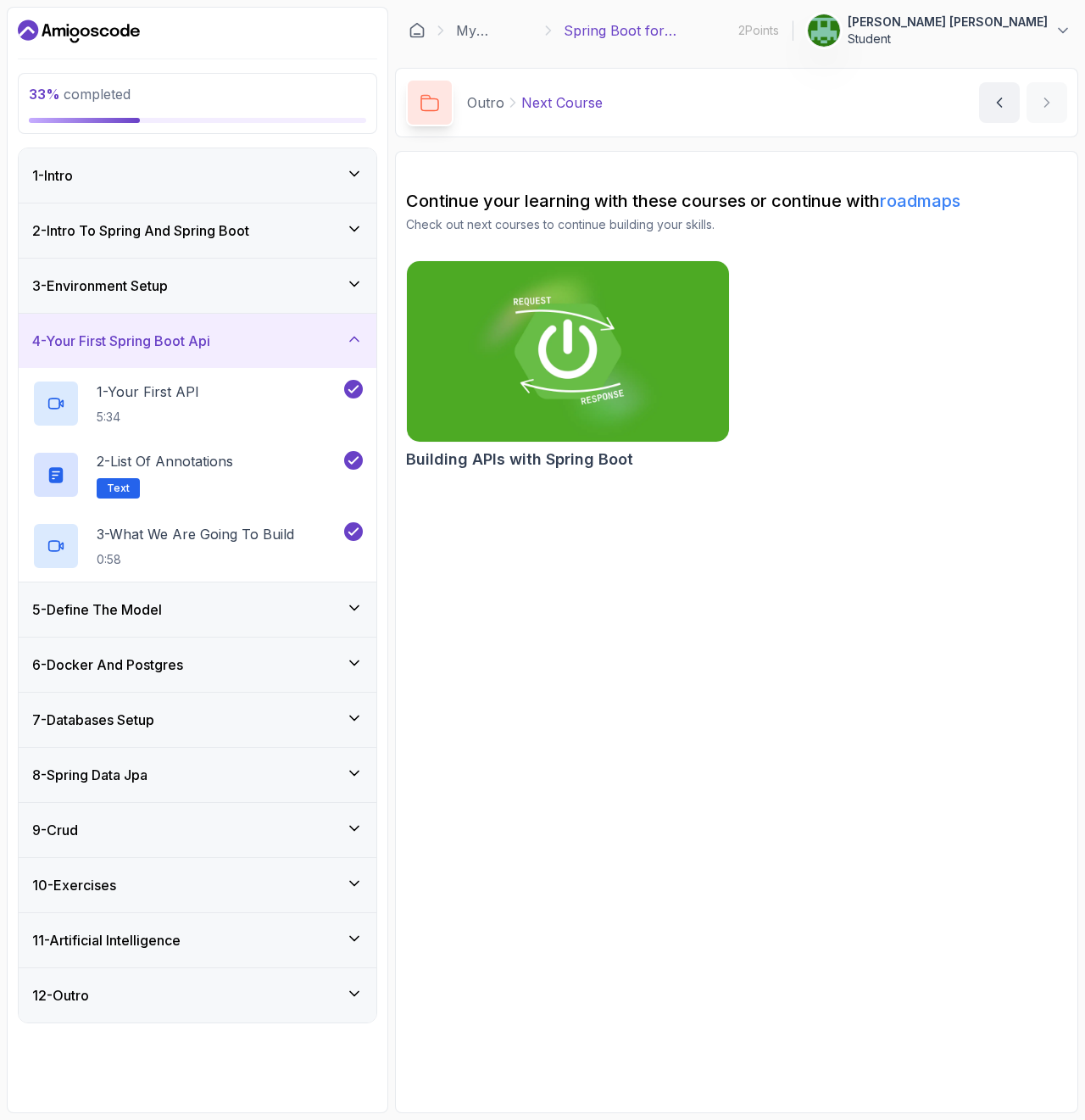
click at [65, 18] on icon "Dashboard" at bounding box center [79, 31] width 122 height 27
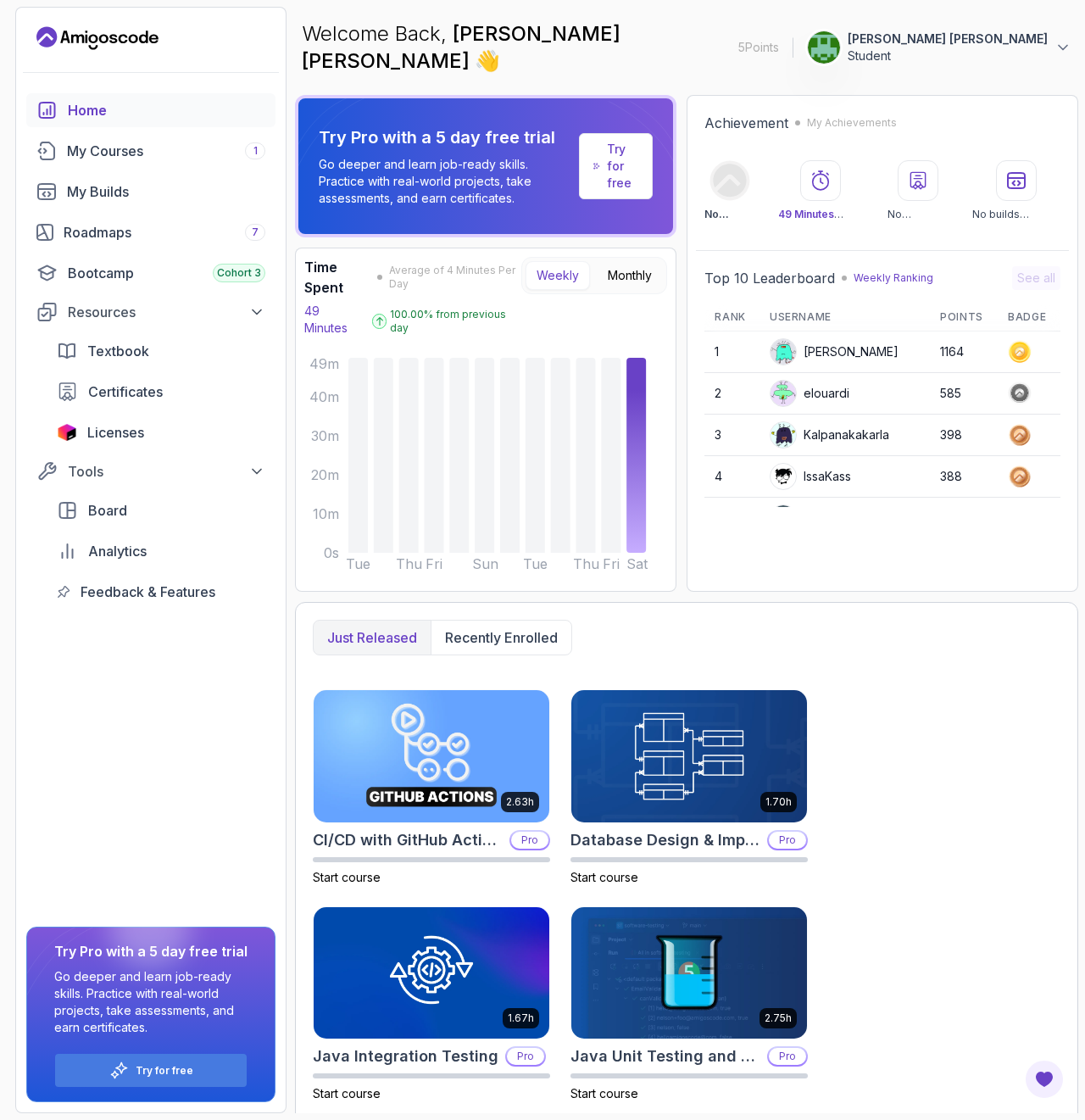
click at [779, 41] on p "5 Points" at bounding box center [758, 48] width 41 height 17
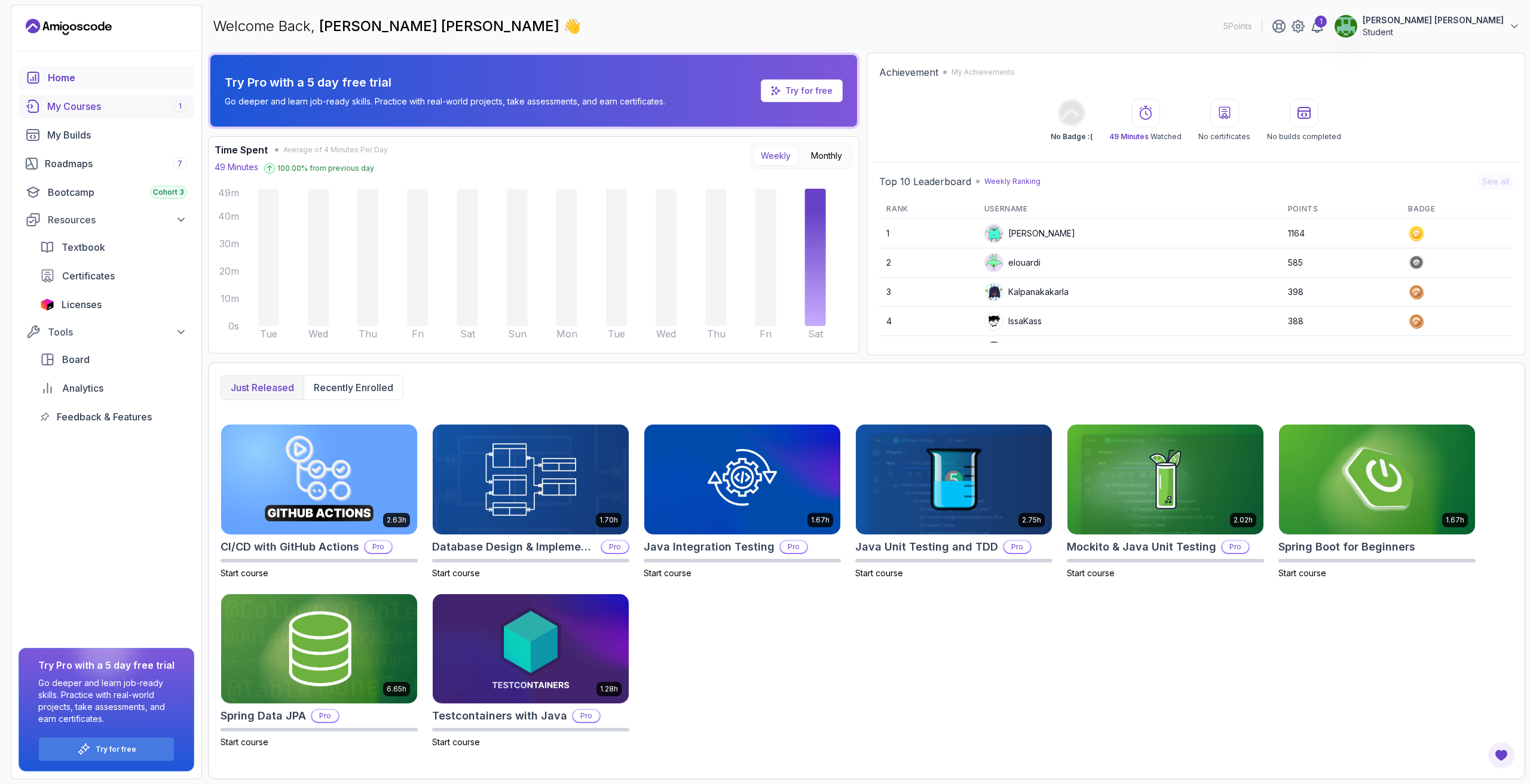
click at [141, 104] on div "My Courses 1" at bounding box center [118, 107] width 140 height 15
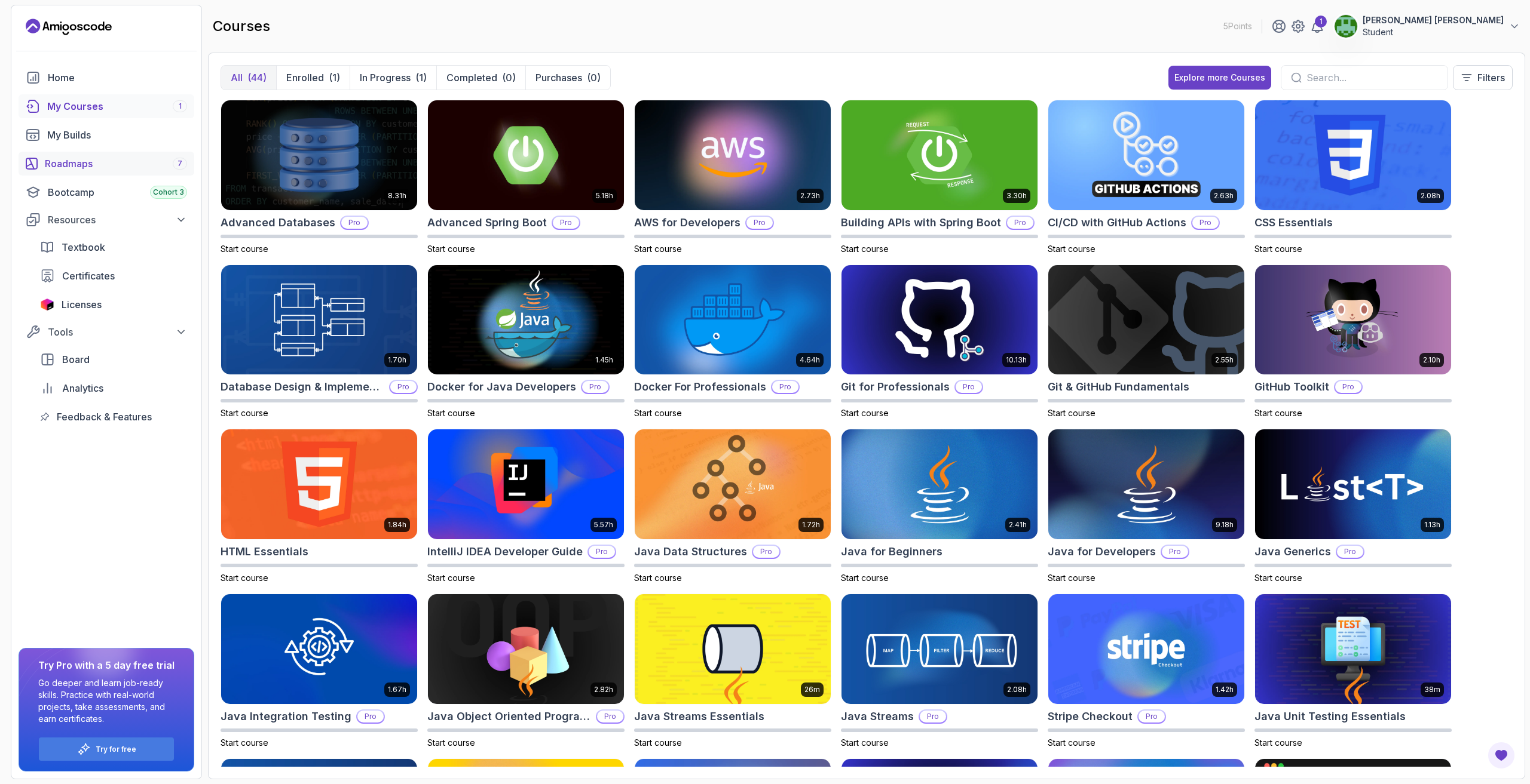
click at [111, 169] on div "Roadmaps 7" at bounding box center [116, 164] width 143 height 15
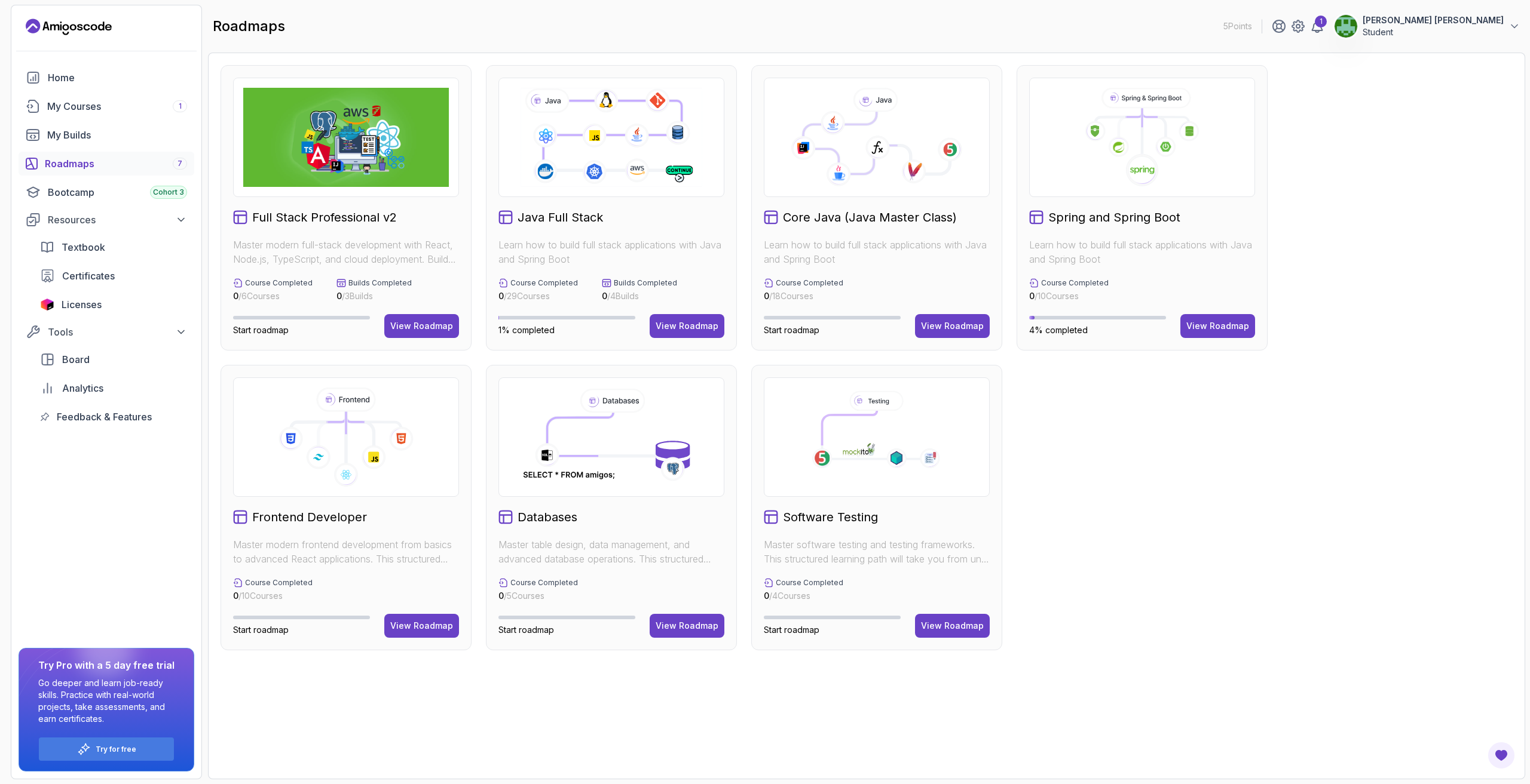
click at [1100, 217] on h2 "Spring and Spring Boot" at bounding box center [1114, 217] width 132 height 16
click at [1224, 327] on div "View Roadmap" at bounding box center [1218, 326] width 63 height 12
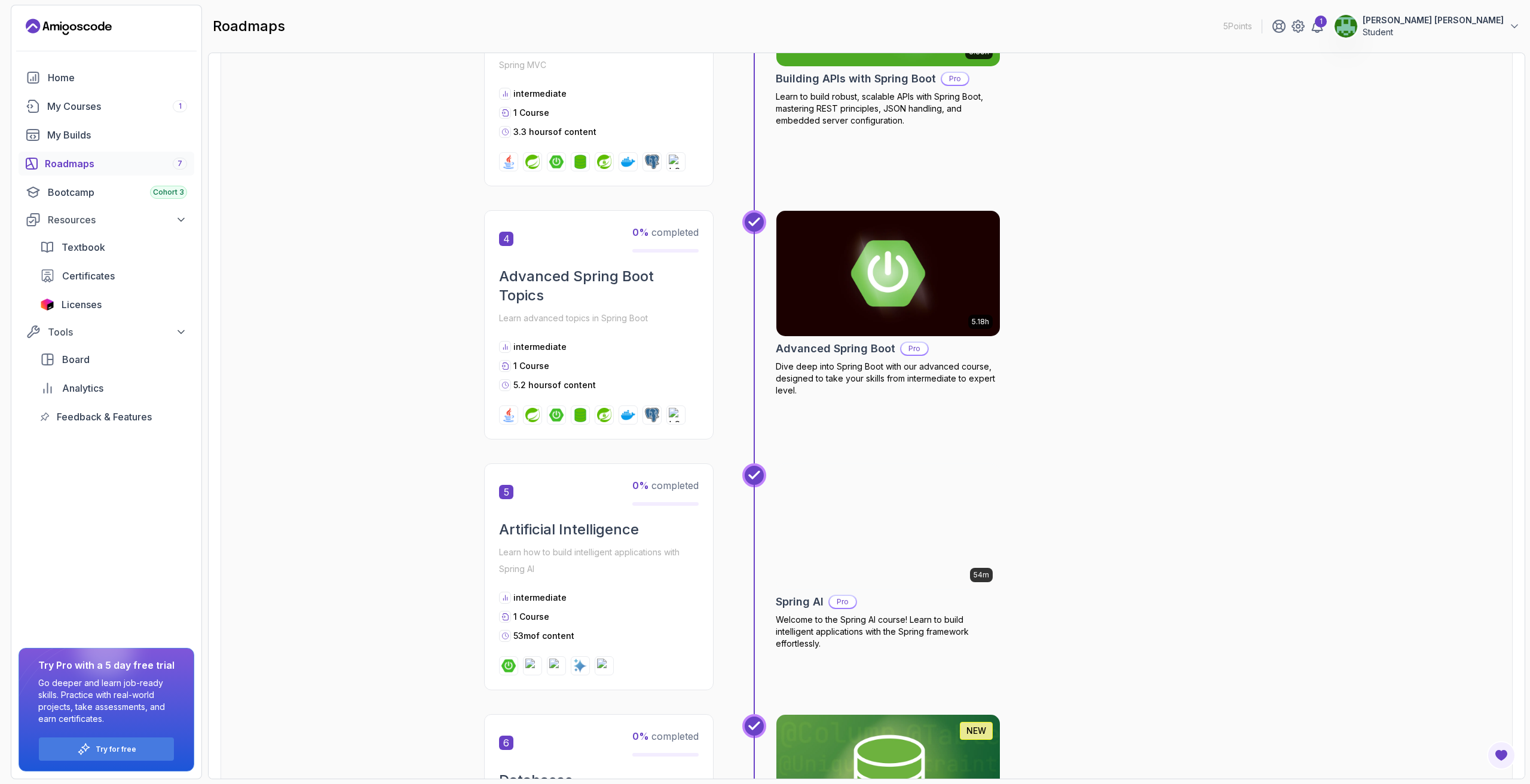
scroll to position [1195, 0]
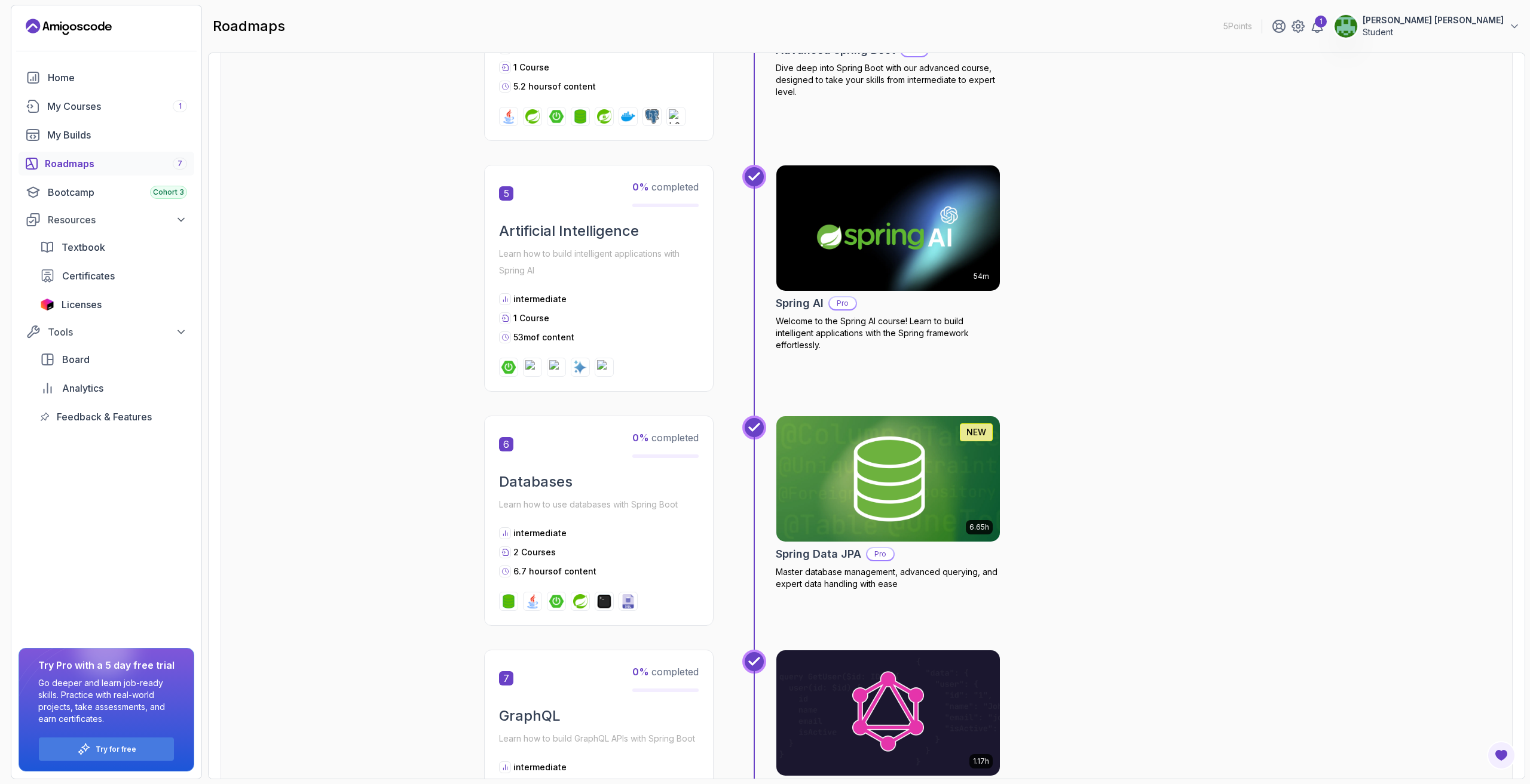
click at [1474, 28] on p "Student" at bounding box center [1433, 32] width 141 height 12
click at [1416, 117] on p "Billing" at bounding box center [1422, 116] width 26 height 15
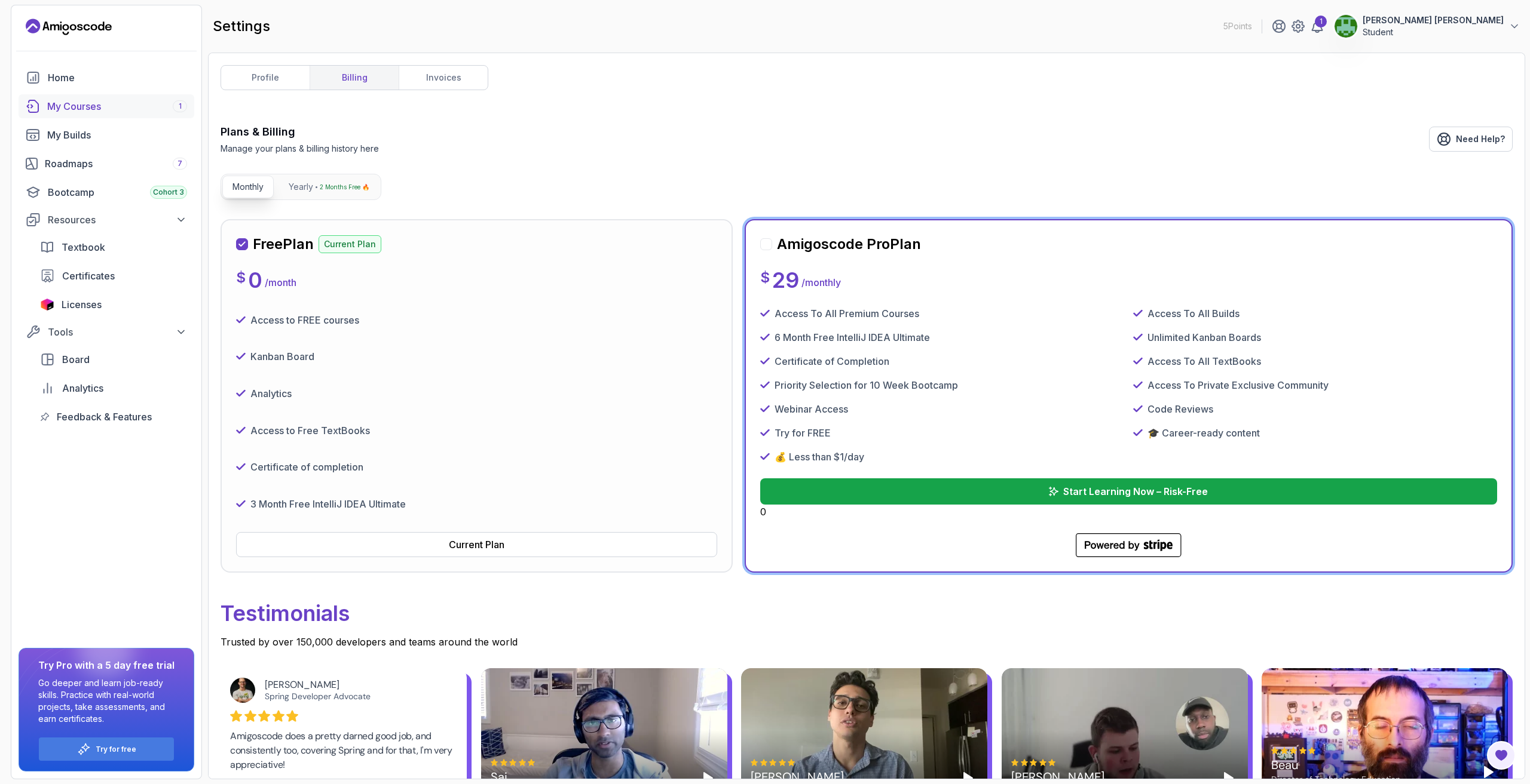
click at [158, 103] on div "My Courses 1" at bounding box center [118, 107] width 140 height 15
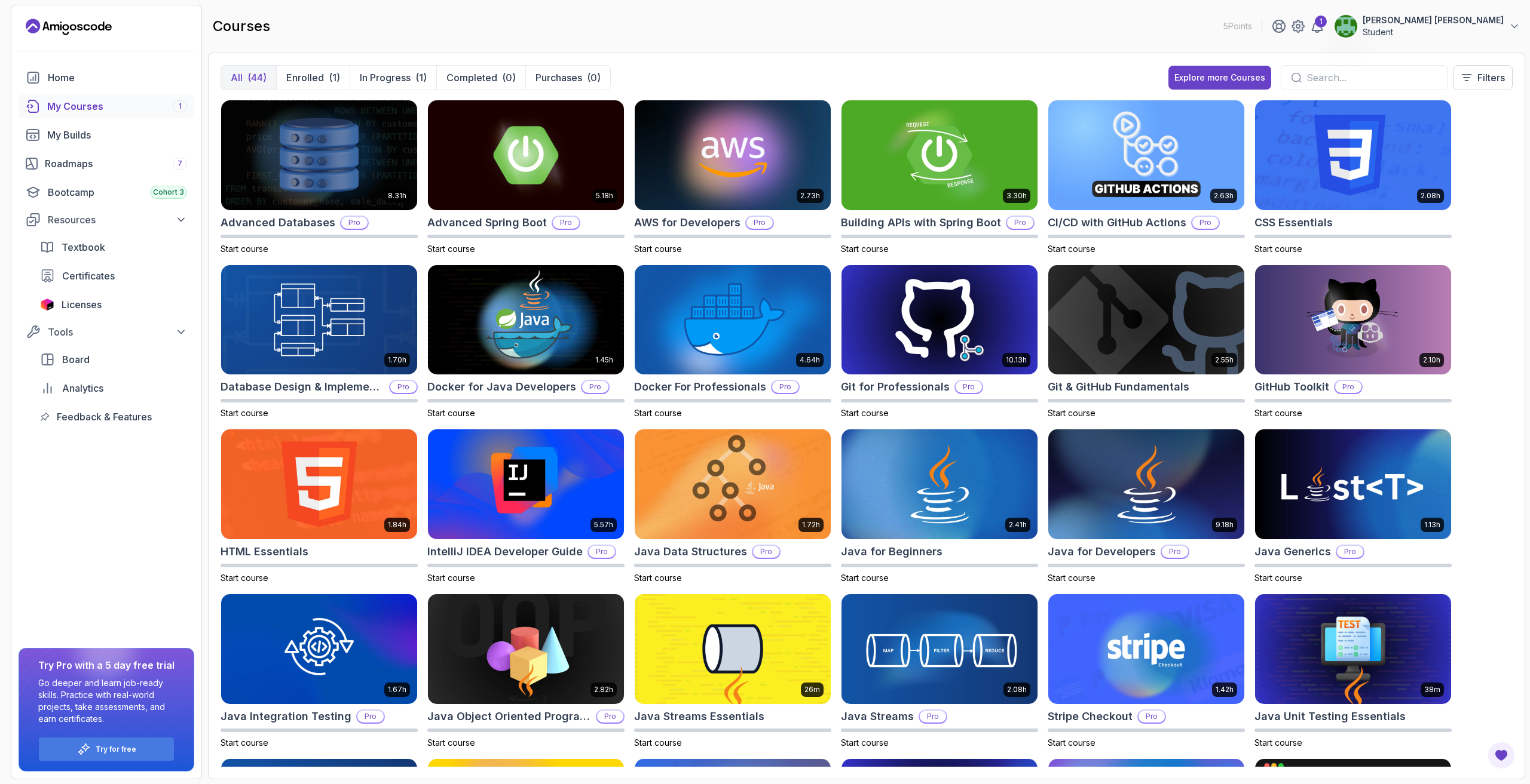
click at [1361, 71] on input "text" at bounding box center [1372, 78] width 132 height 15
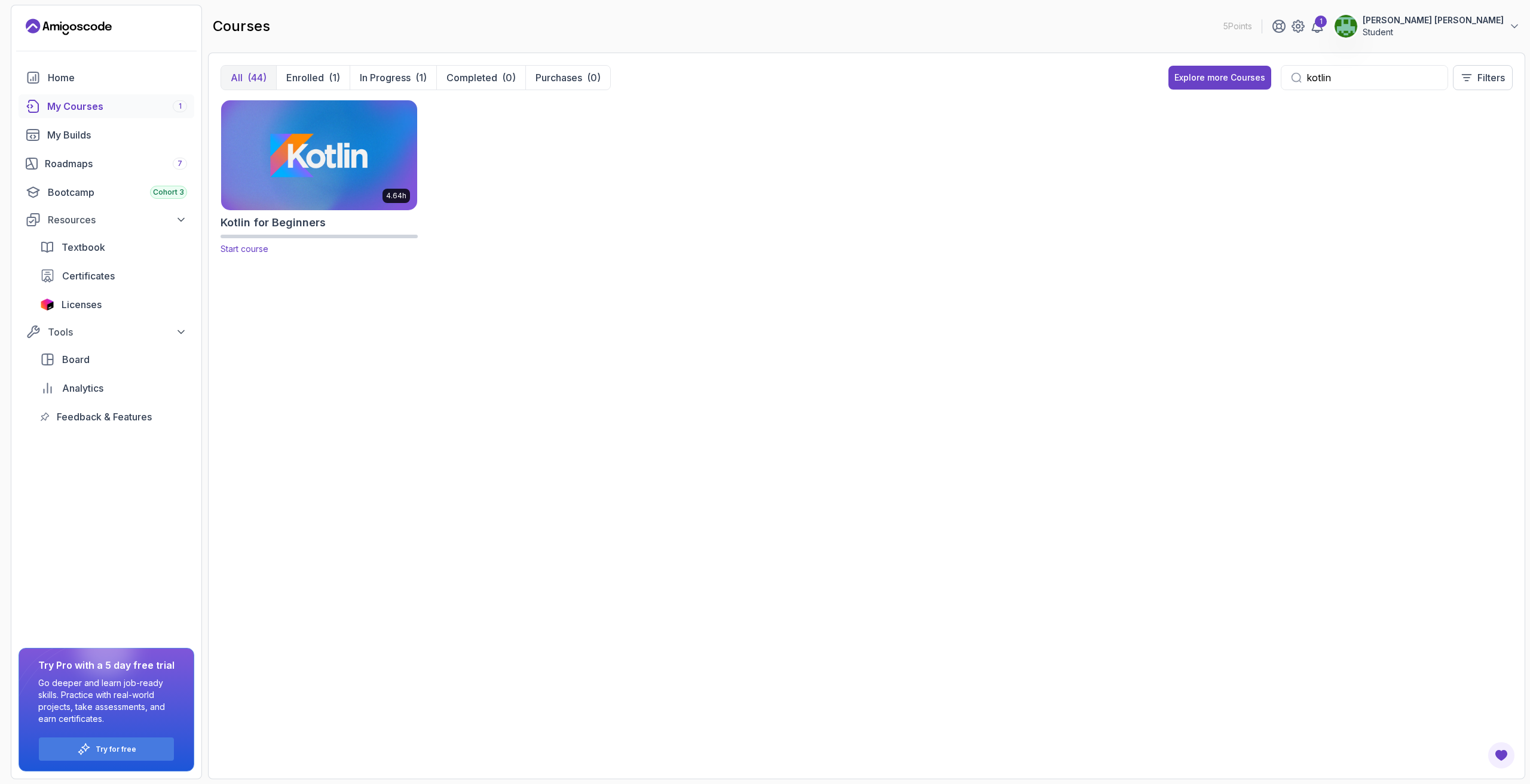
type input "kotlin"
click at [384, 144] on img at bounding box center [319, 155] width 206 height 115
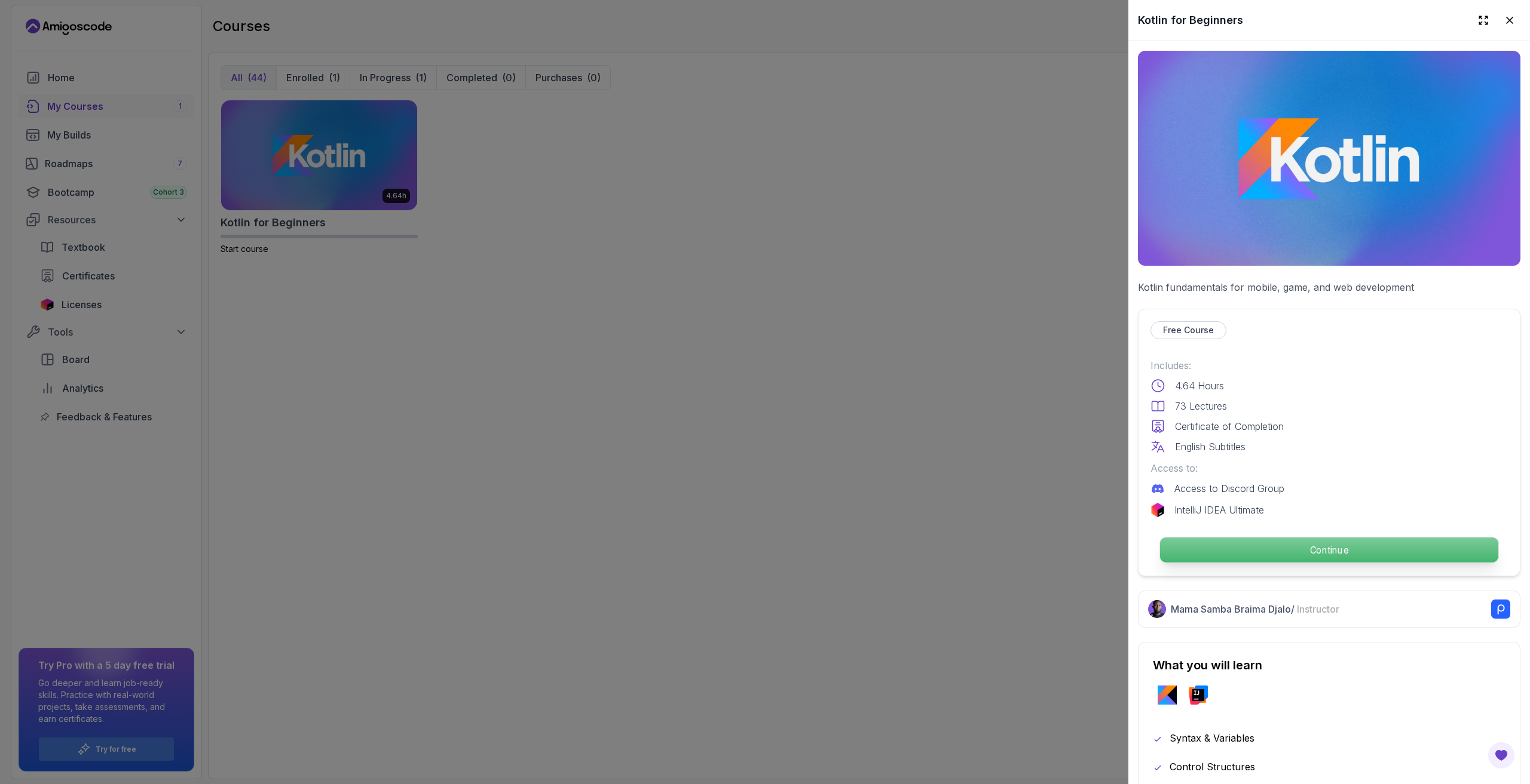
click at [1229, 549] on p "Continue" at bounding box center [1329, 550] width 338 height 25
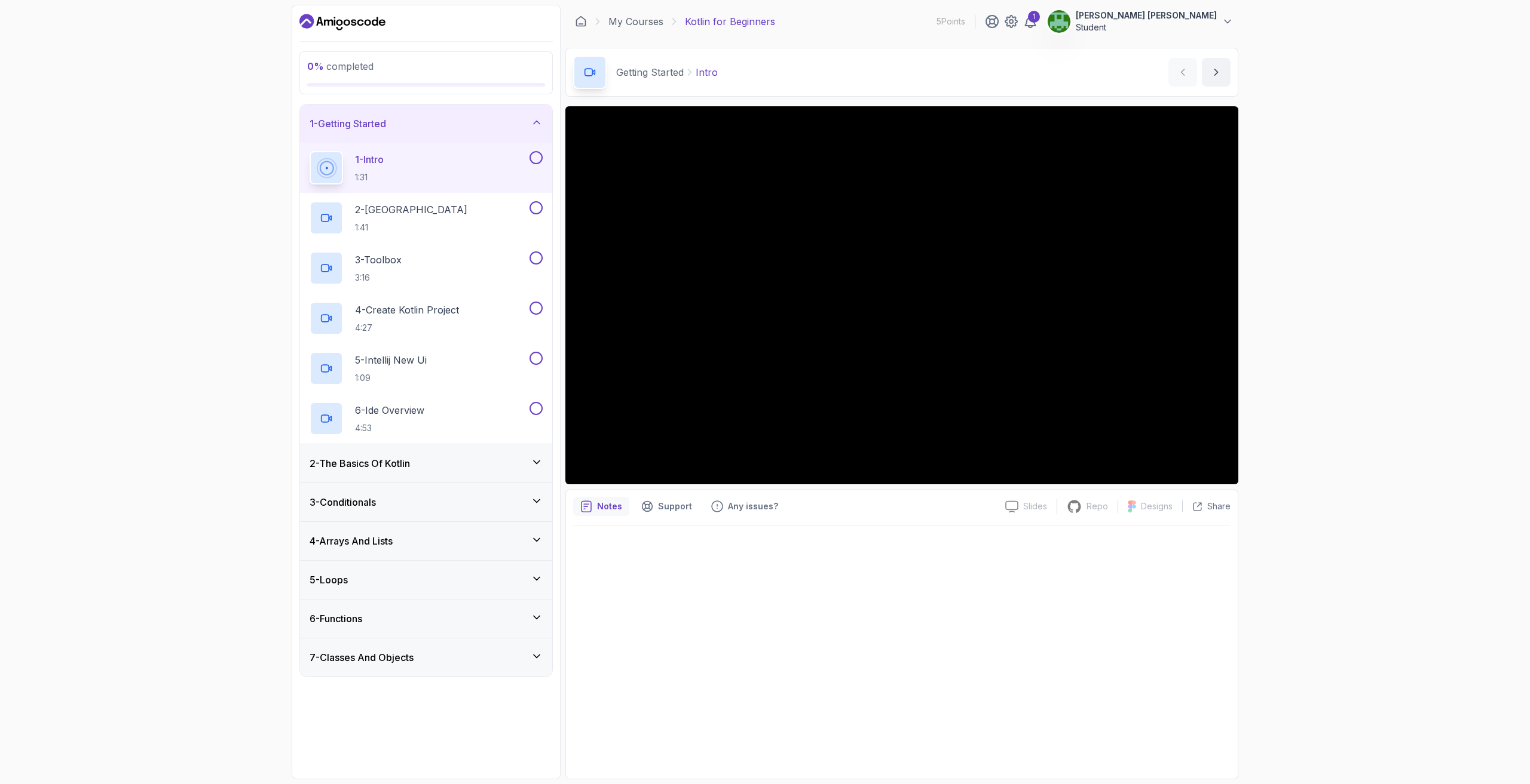
click at [434, 626] on div "6 - Functions" at bounding box center [426, 618] width 252 height 38
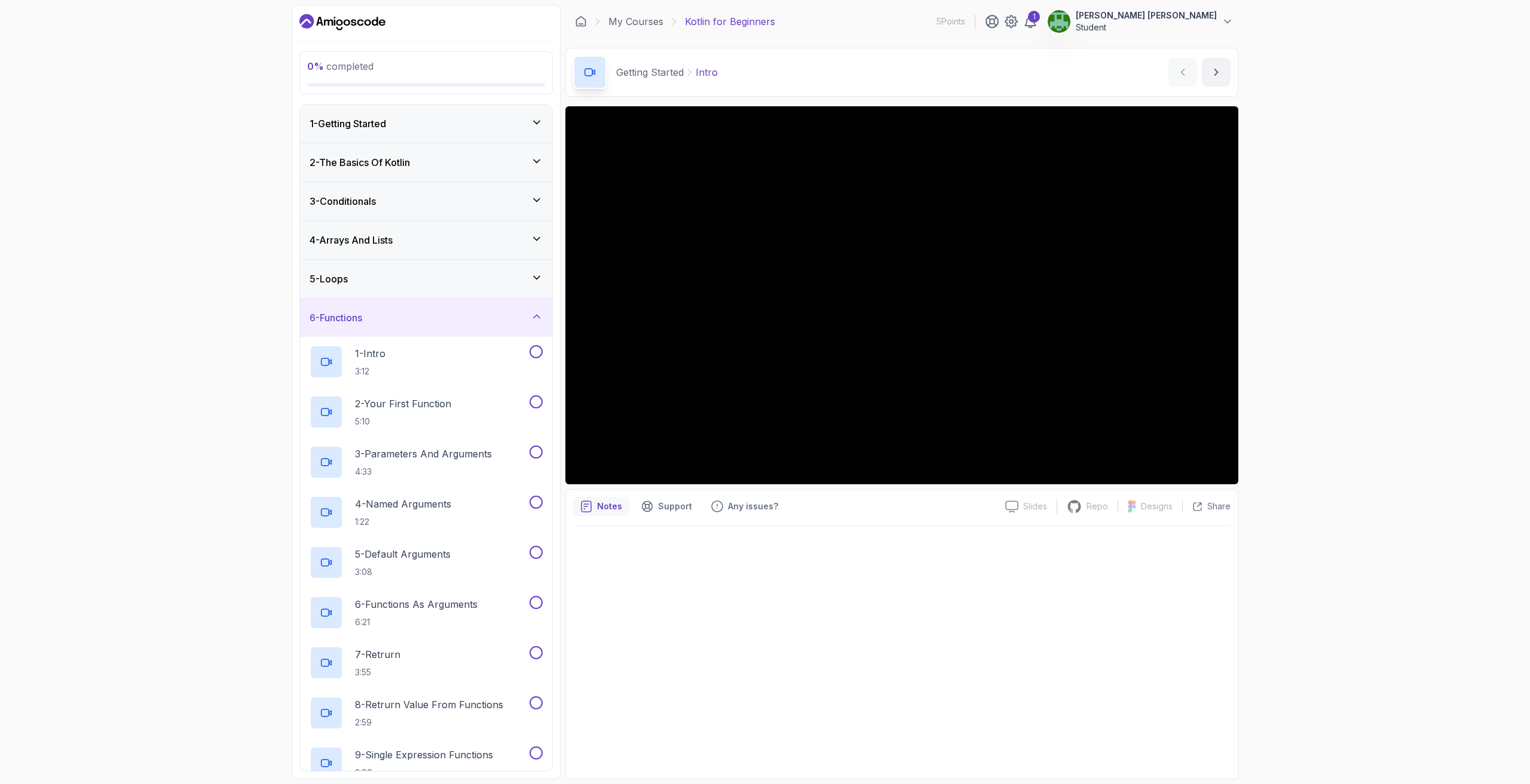
click at [448, 278] on div "5 - Loops" at bounding box center [426, 279] width 233 height 15
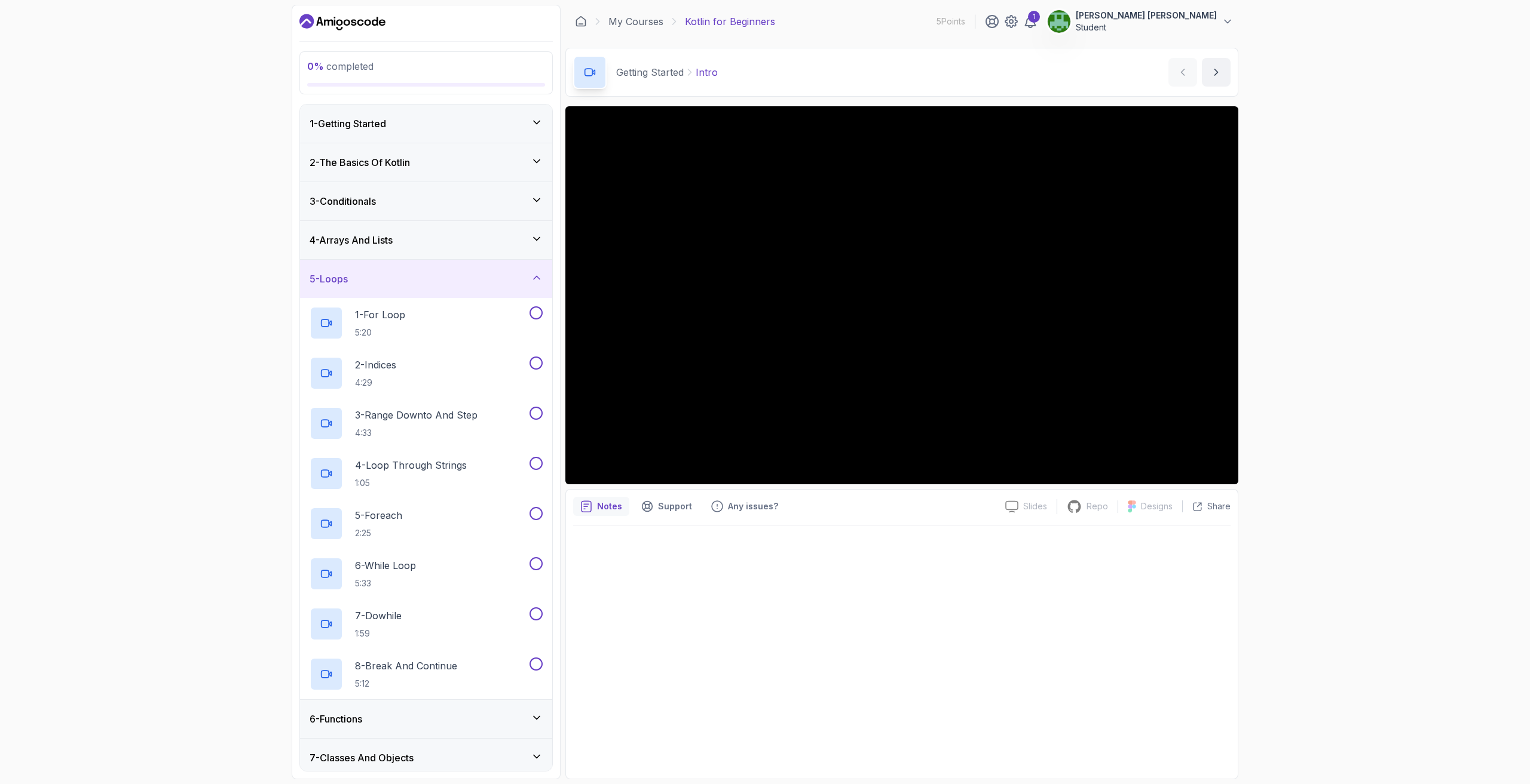
click at [401, 237] on div "4 - Arrays And Lists" at bounding box center [426, 240] width 233 height 15
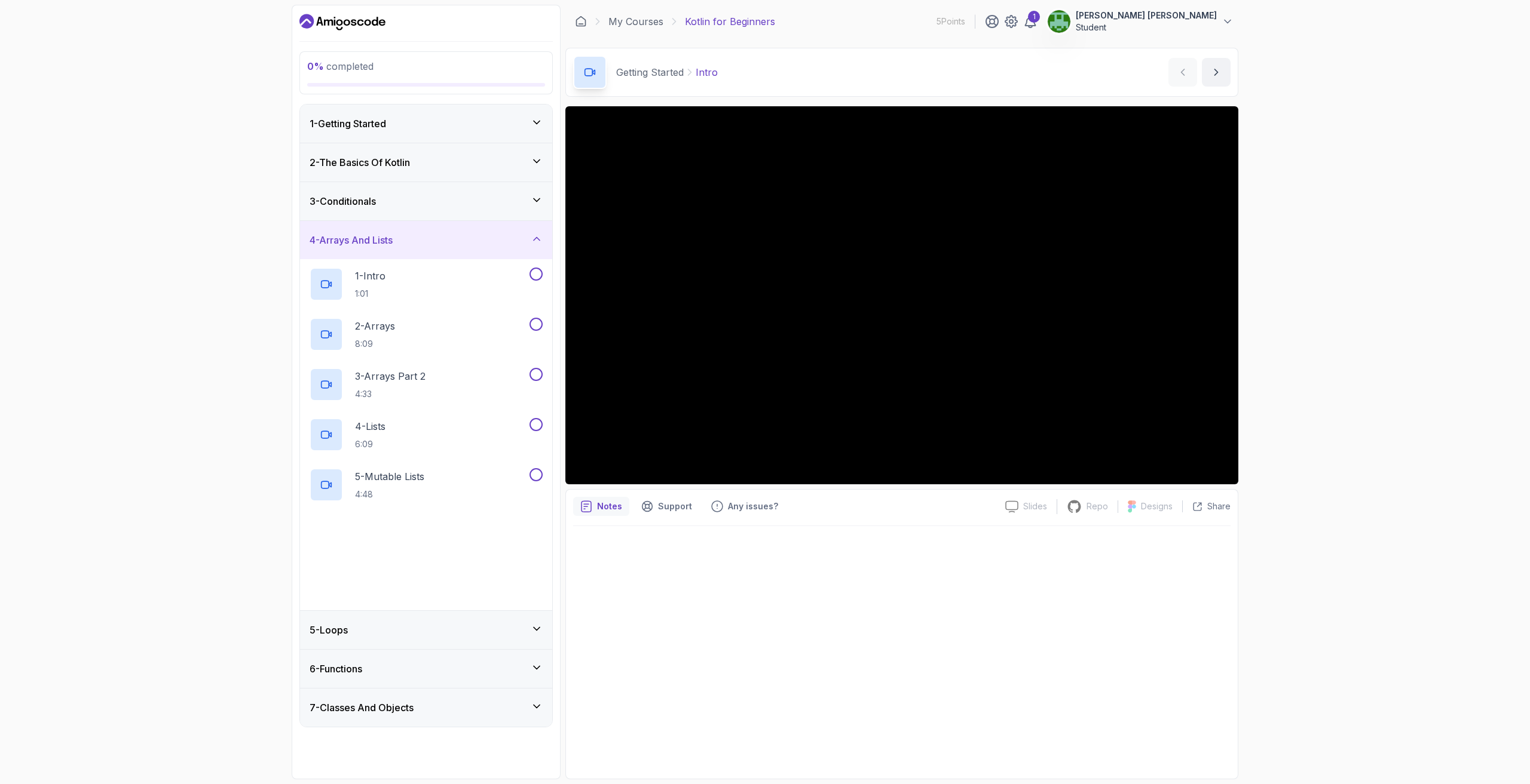
click at [376, 207] on h3 "3 - Conditionals" at bounding box center [342, 201] width 66 height 15
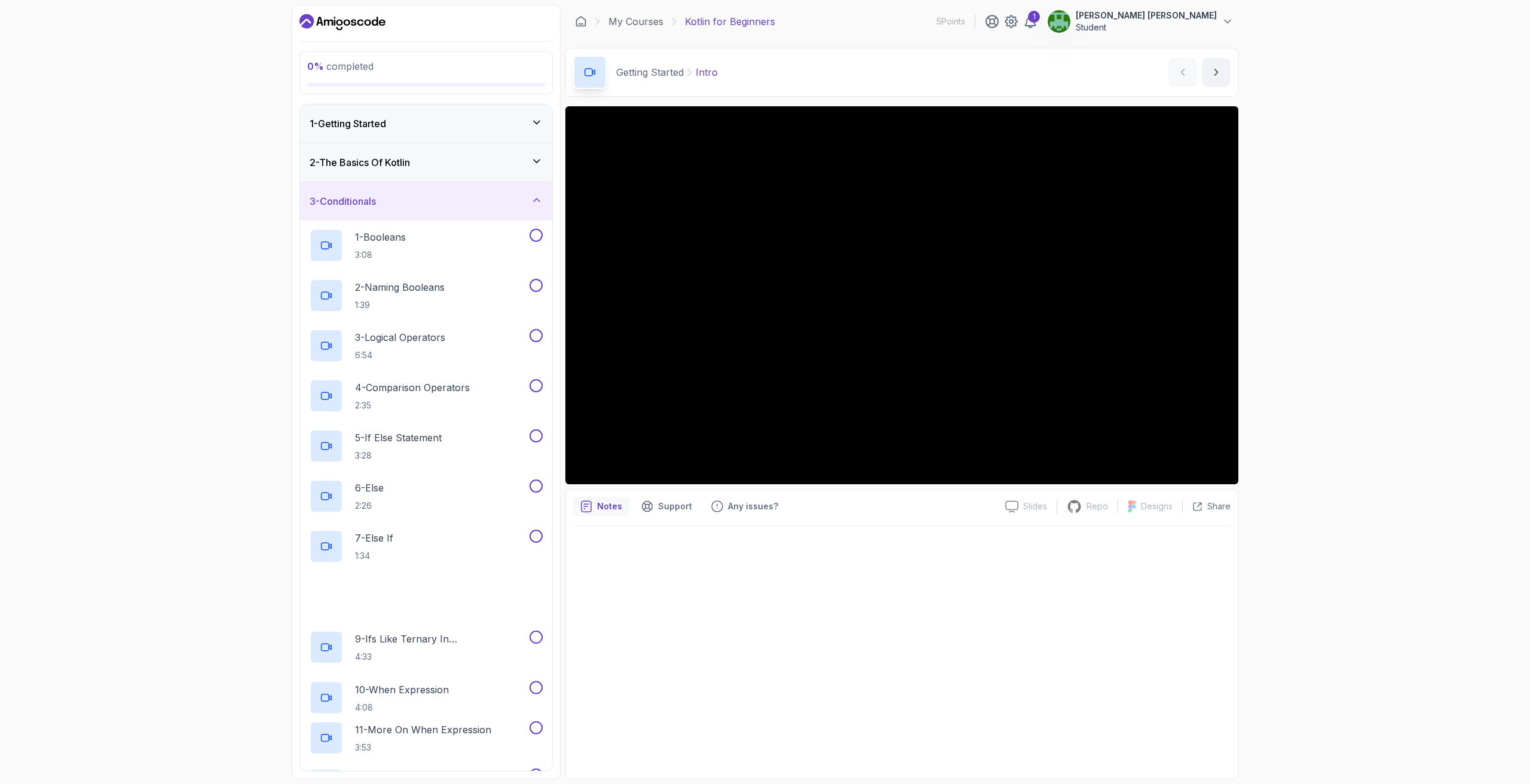
click at [358, 167] on h3 "2 - The Basics Of Kotlin" at bounding box center [359, 163] width 100 height 15
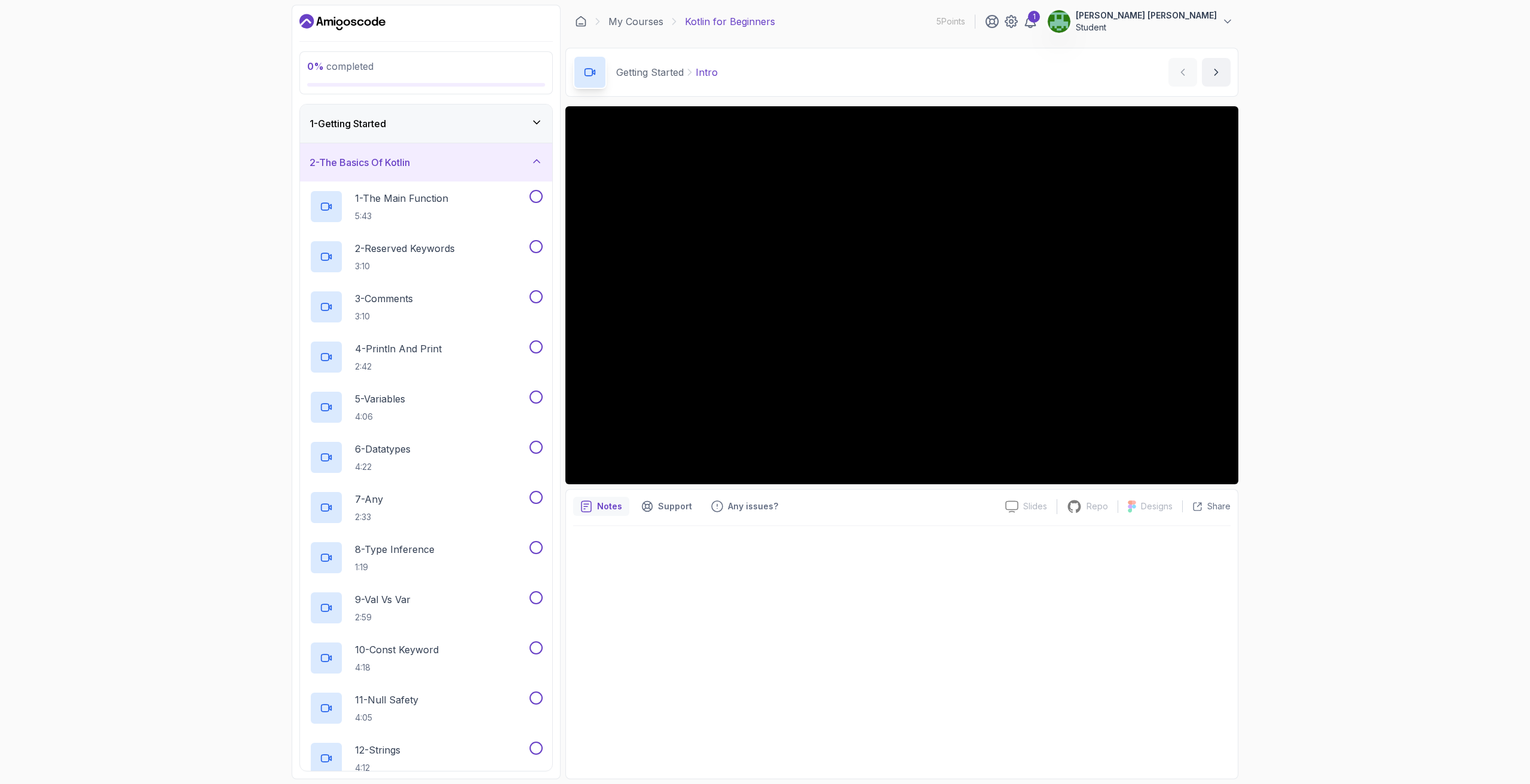
click at [313, 27] on icon "Dashboard" at bounding box center [342, 22] width 86 height 19
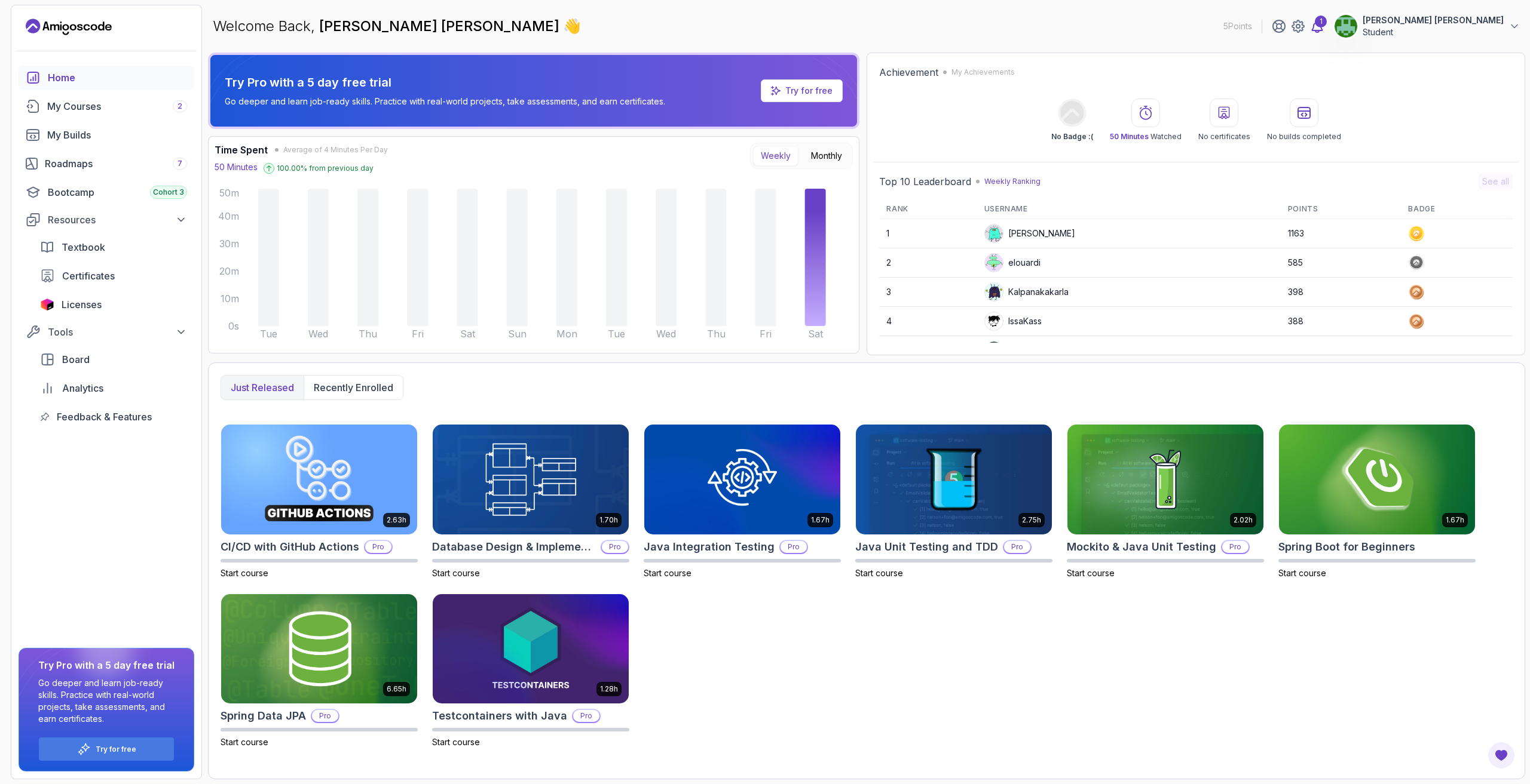
click at [1366, 35] on div "Welcome Back, [PERSON_NAME] [PERSON_NAME] 👋 5 Points 1 [PERSON_NAME] [PERSON_NA…" at bounding box center [866, 26] width 1317 height 43
